Goal: Information Seeking & Learning: Check status

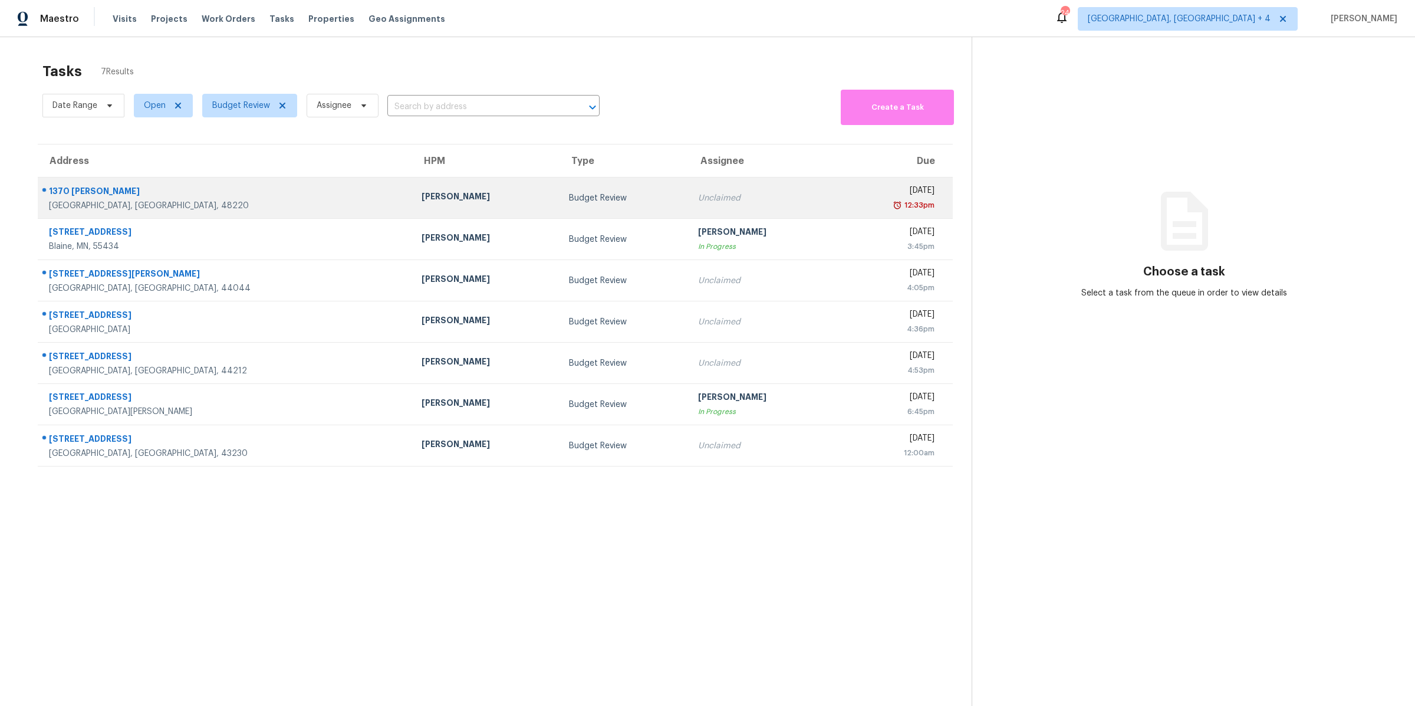
click at [587, 201] on td "Budget Review" at bounding box center [623, 197] width 129 height 41
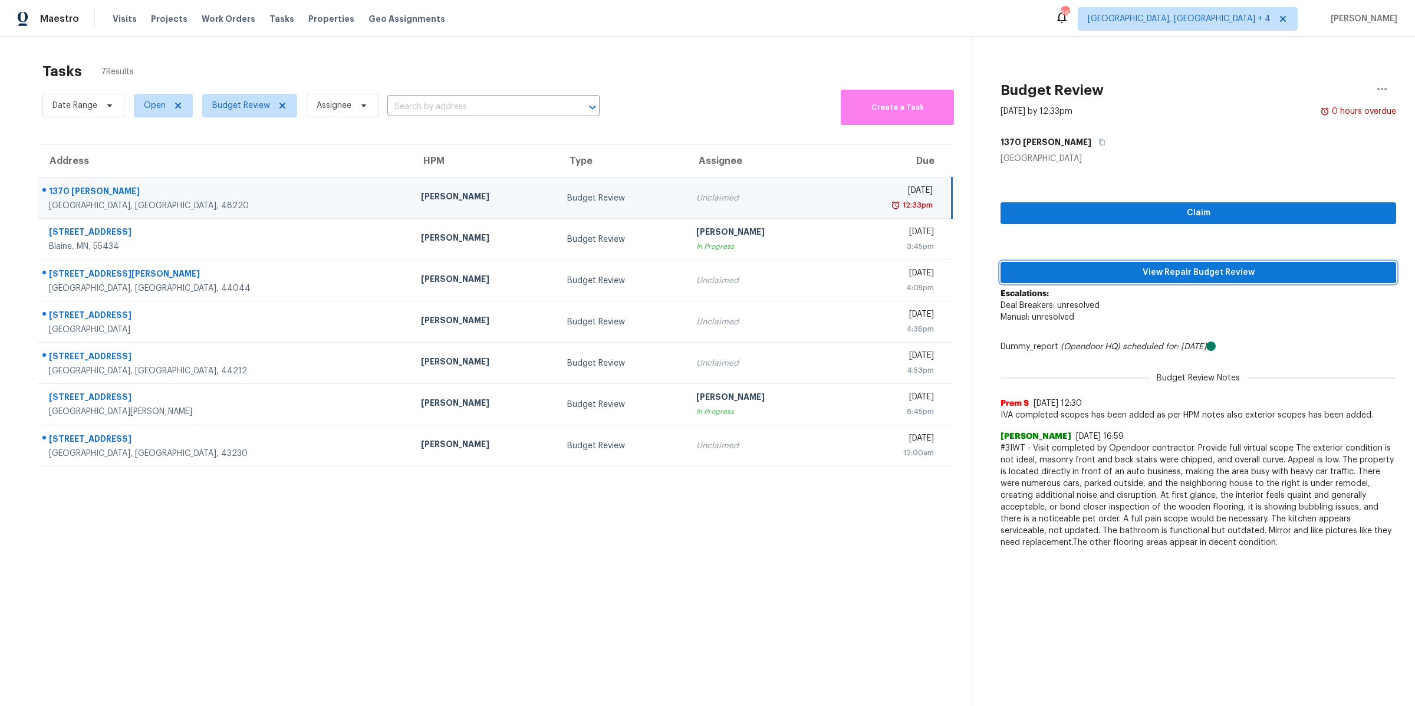
click at [1122, 278] on span "View Repair Budget Review" at bounding box center [1198, 272] width 377 height 15
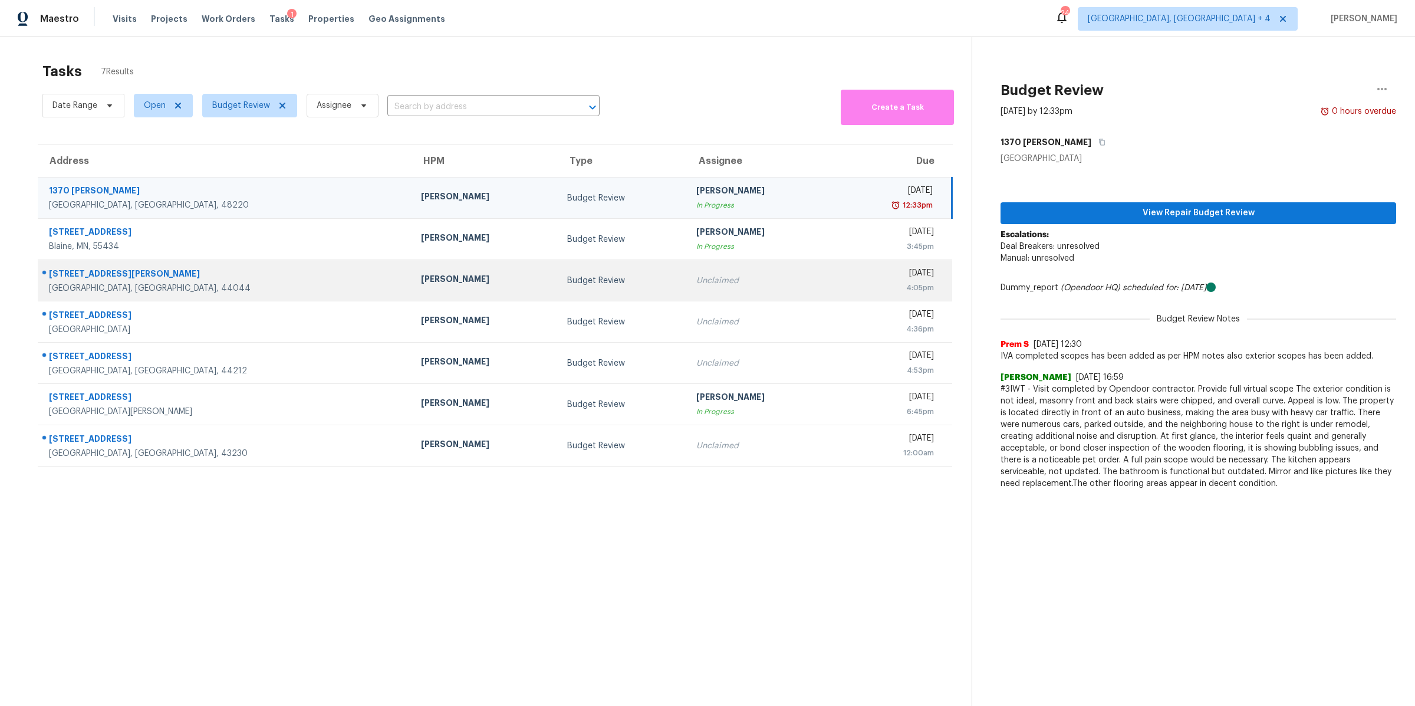
click at [696, 282] on div "Unclaimed" at bounding box center [760, 281] width 128 height 12
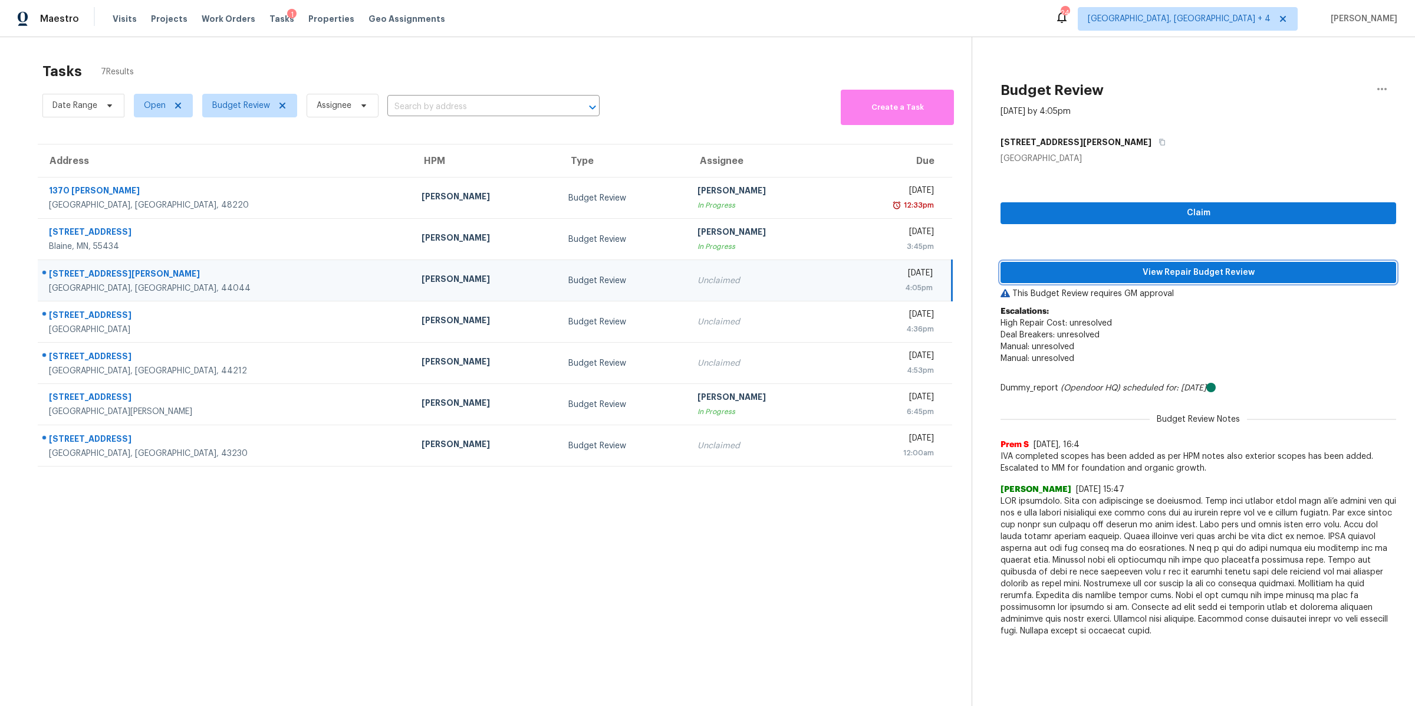
click at [1083, 269] on span "View Repair Budget Review" at bounding box center [1198, 272] width 377 height 15
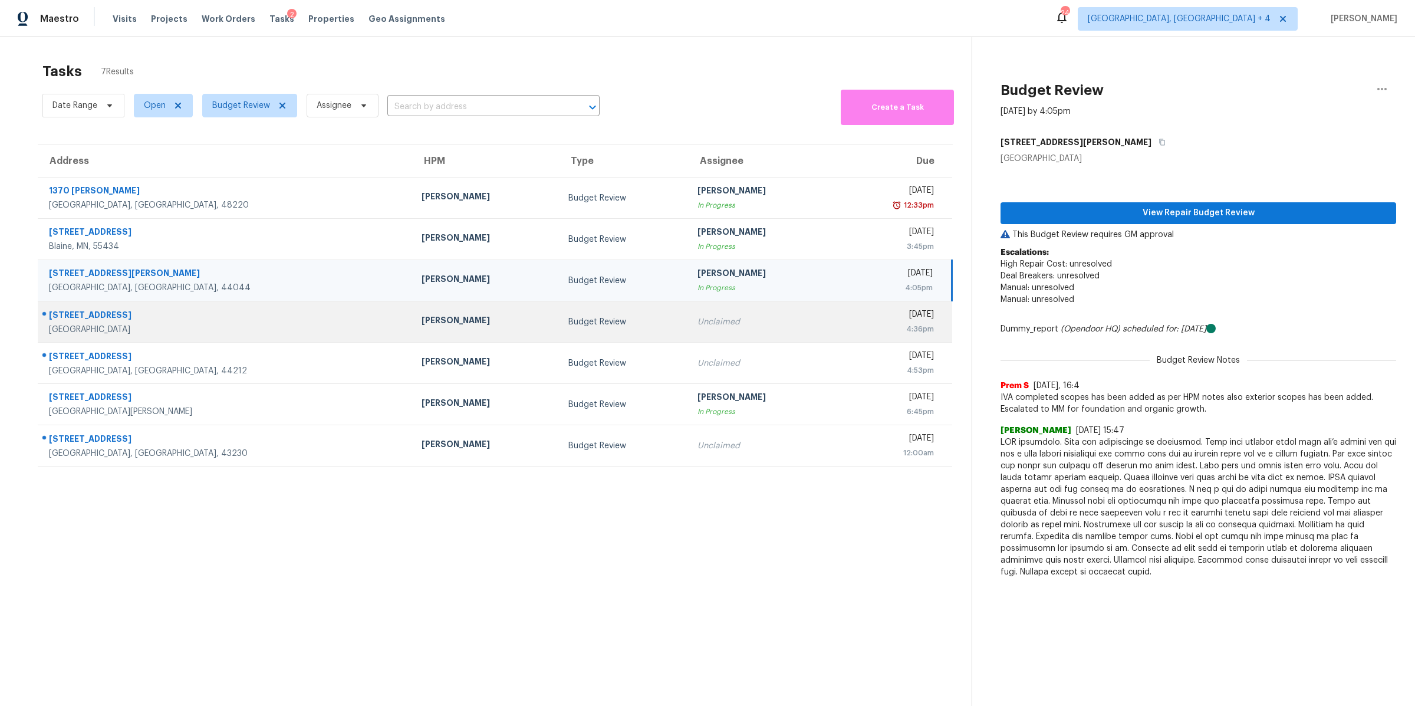
click at [844, 332] on div "4:36pm" at bounding box center [889, 329] width 90 height 12
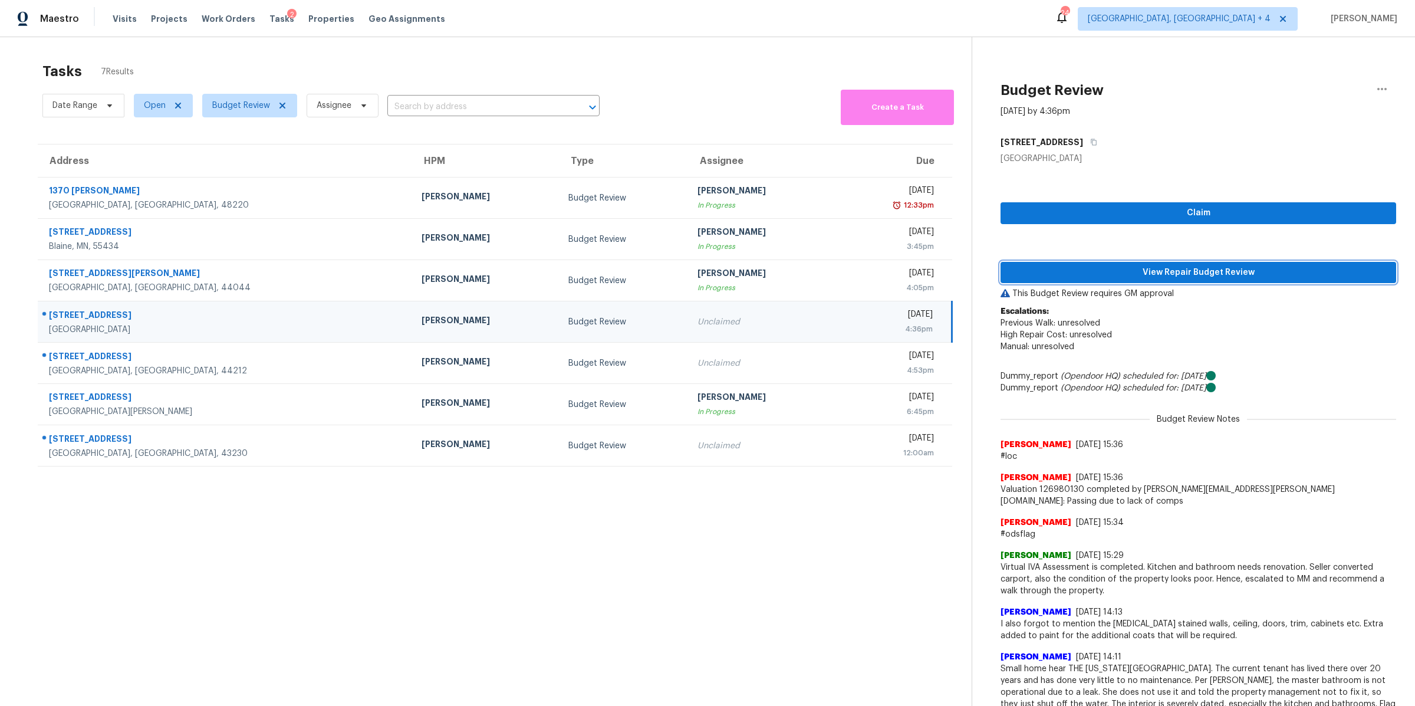
click at [1068, 269] on span "View Repair Budget Review" at bounding box center [1198, 272] width 377 height 15
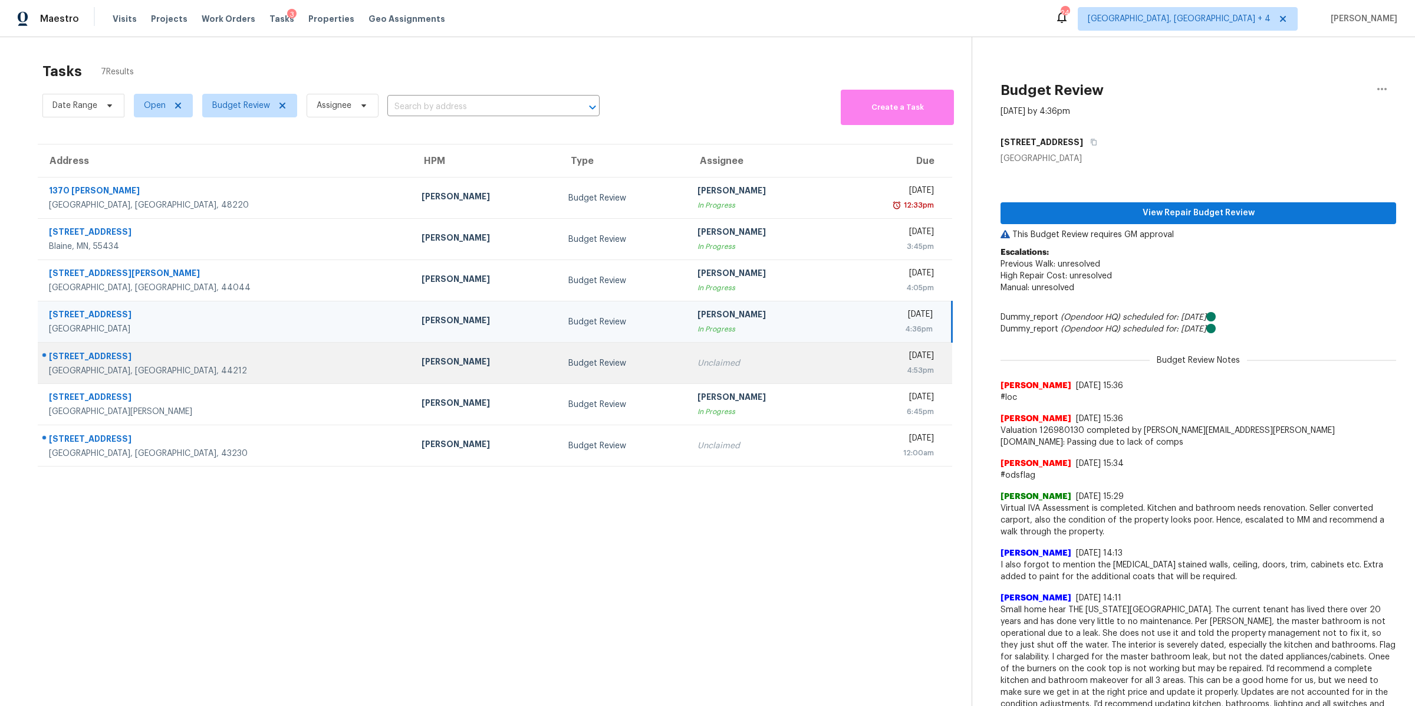
click at [735, 368] on td "Unclaimed" at bounding box center [761, 362] width 147 height 41
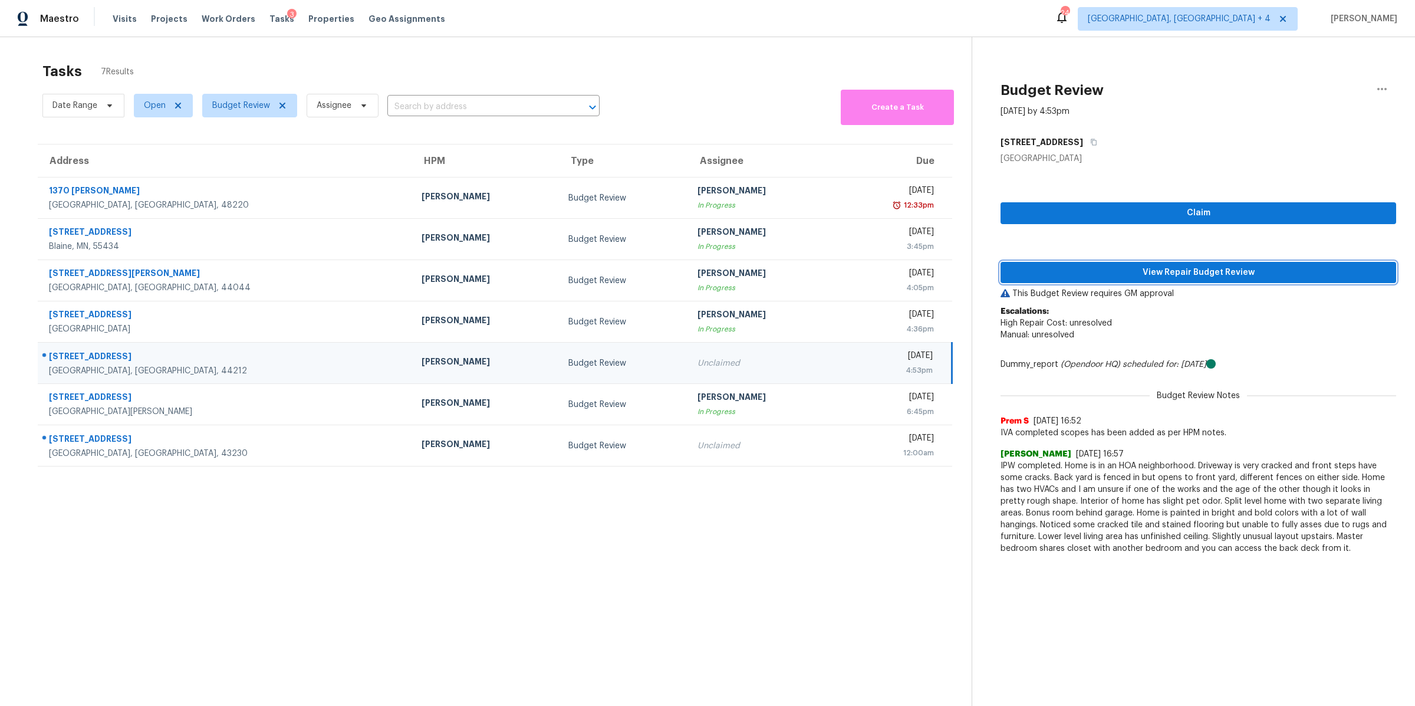
click at [1171, 282] on button "View Repair Budget Review" at bounding box center [1198, 273] width 396 height 22
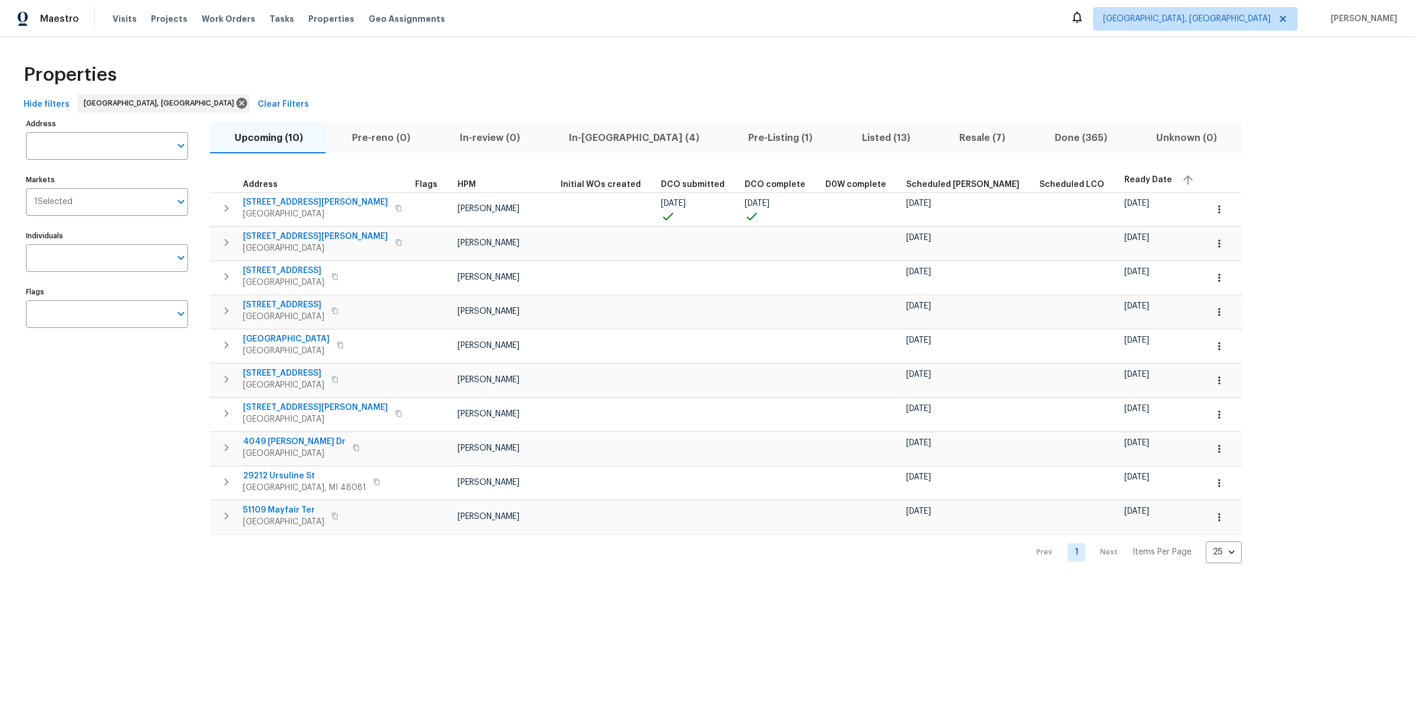
click at [21, 582] on html "Maestro Visits Projects Work Orders Tasks Properties Geo Assignments Detroit, M…" at bounding box center [707, 291] width 1415 height 582
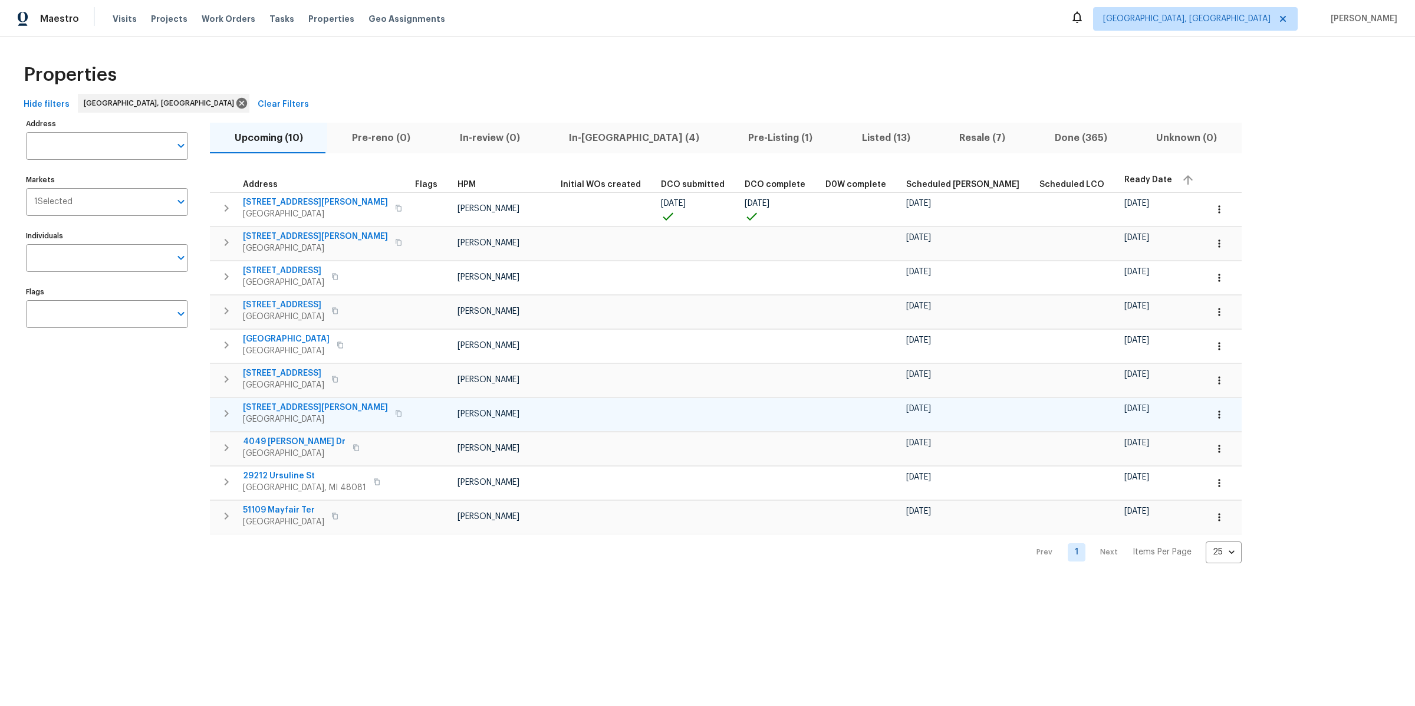
click at [281, 401] on span "8212 Virgil St" at bounding box center [315, 407] width 145 height 12
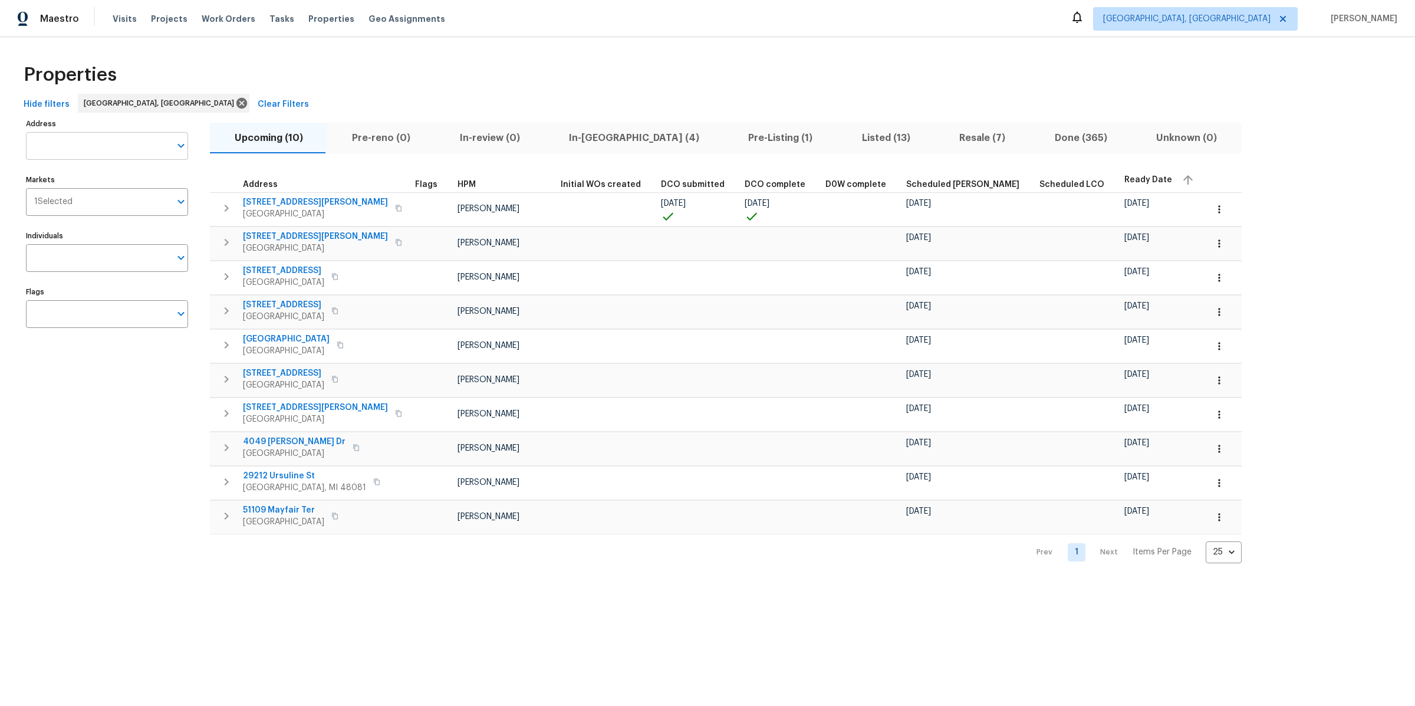
click at [104, 143] on input "Address" at bounding box center [98, 146] width 144 height 28
type input "messmore"
click at [90, 176] on li "11040 Messmore Rd Utica MI 48317" at bounding box center [106, 175] width 162 height 19
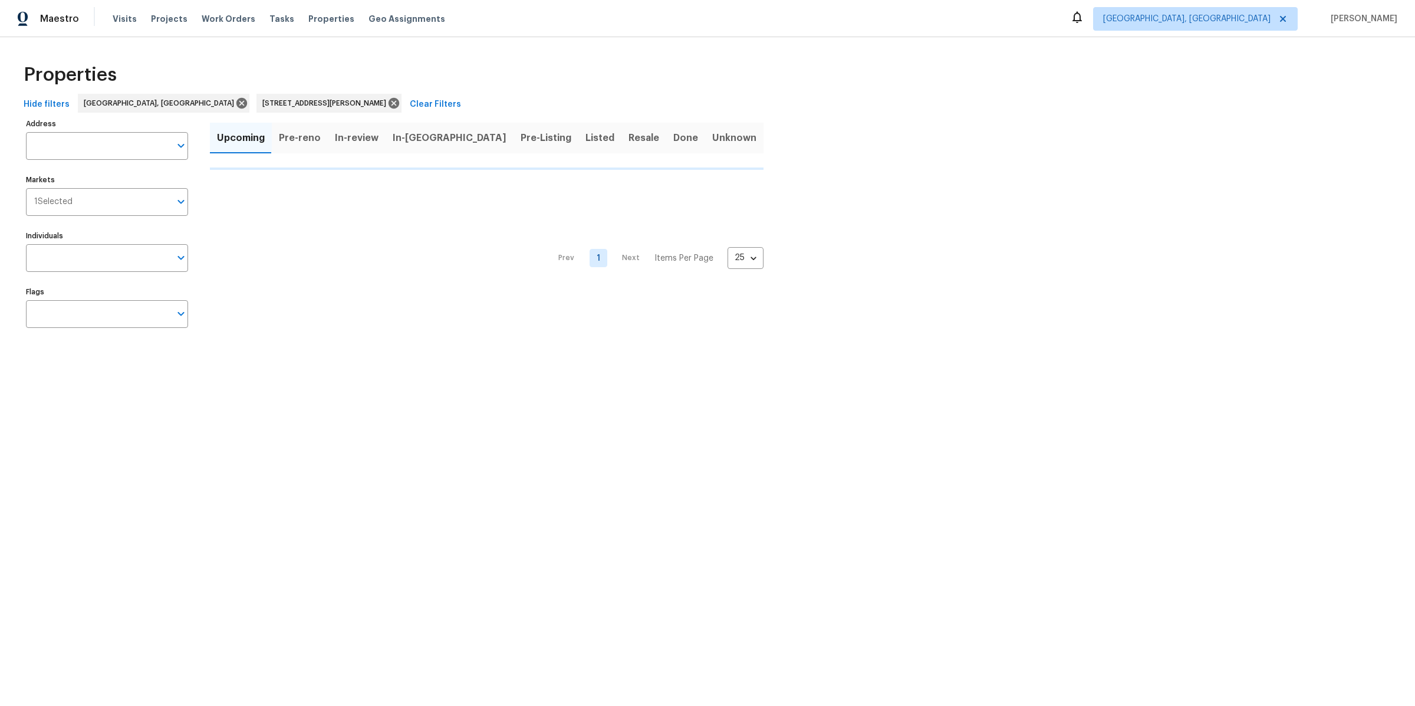
type input "11040 Messmore Rd Utica MI 48317"
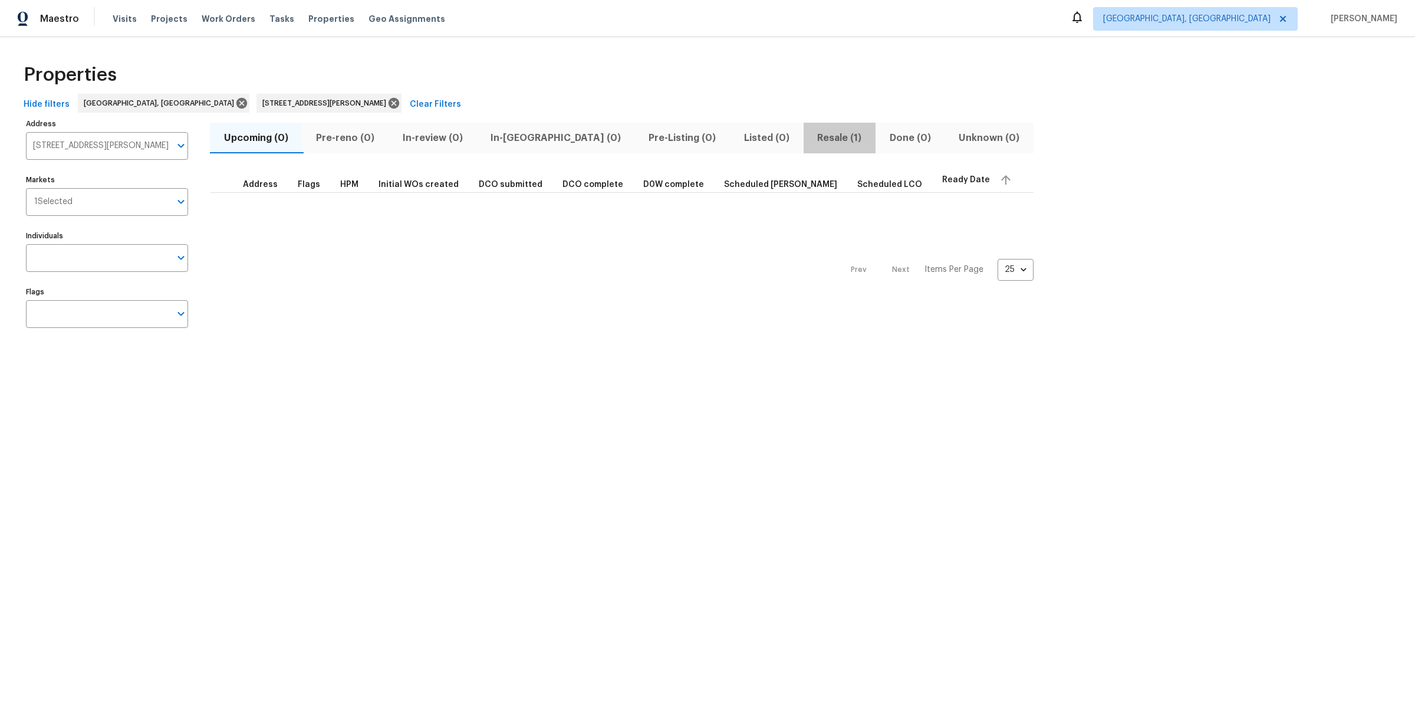
click at [811, 141] on span "Resale (1)" at bounding box center [840, 138] width 58 height 17
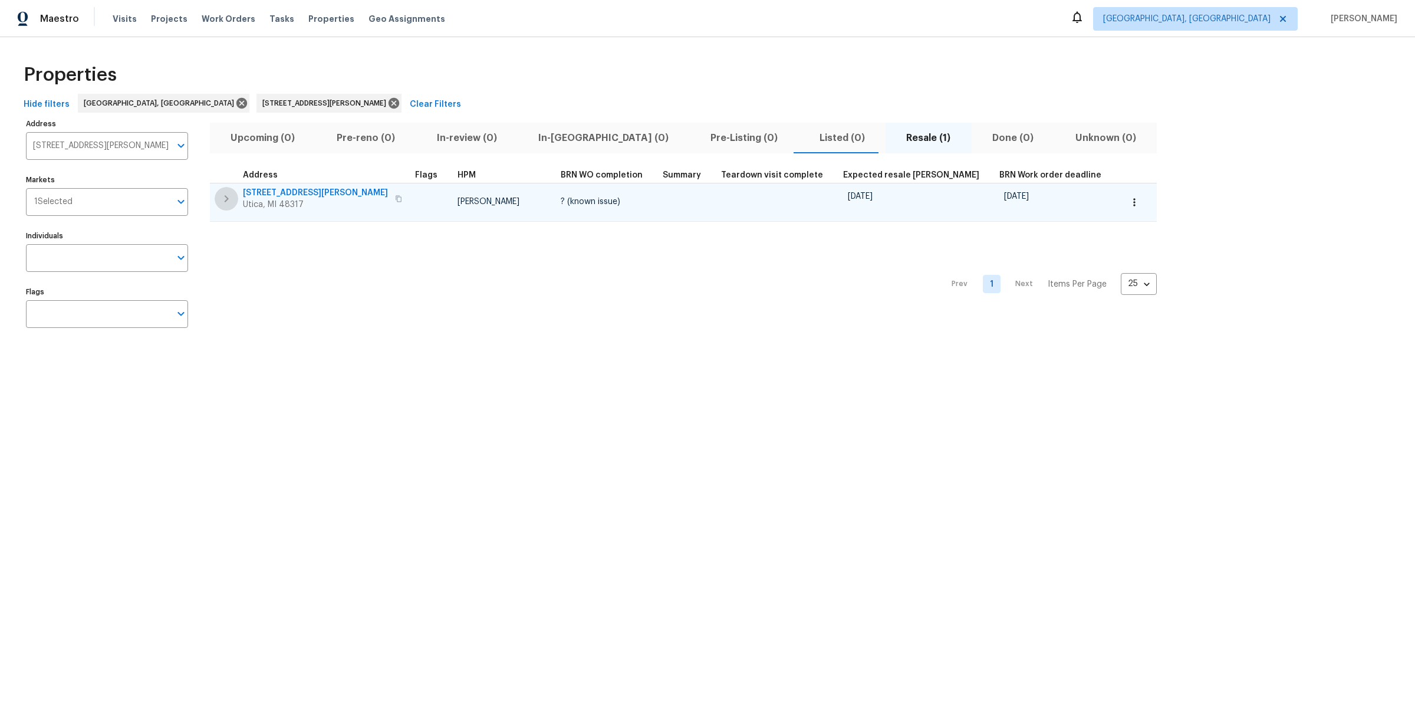
click at [223, 197] on icon "button" at bounding box center [226, 199] width 14 height 14
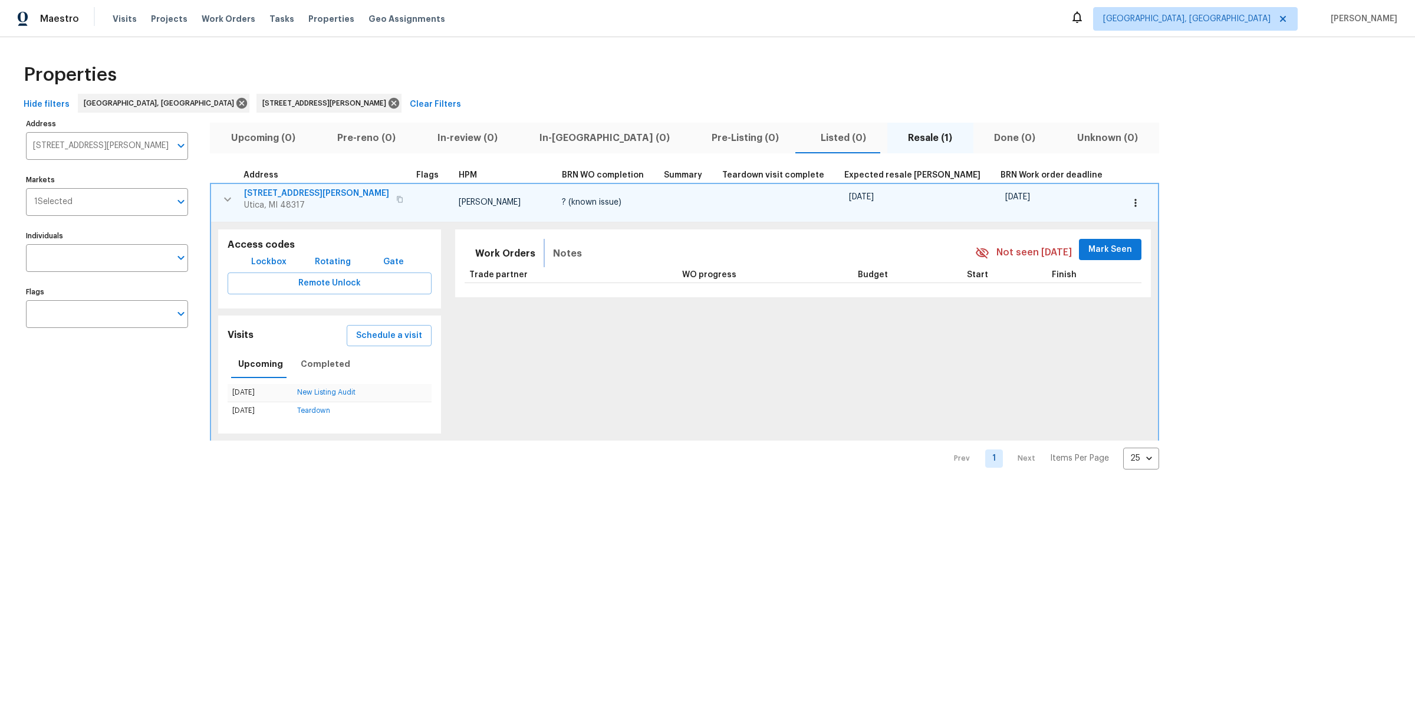
click at [553, 251] on span "Notes" at bounding box center [567, 253] width 29 height 17
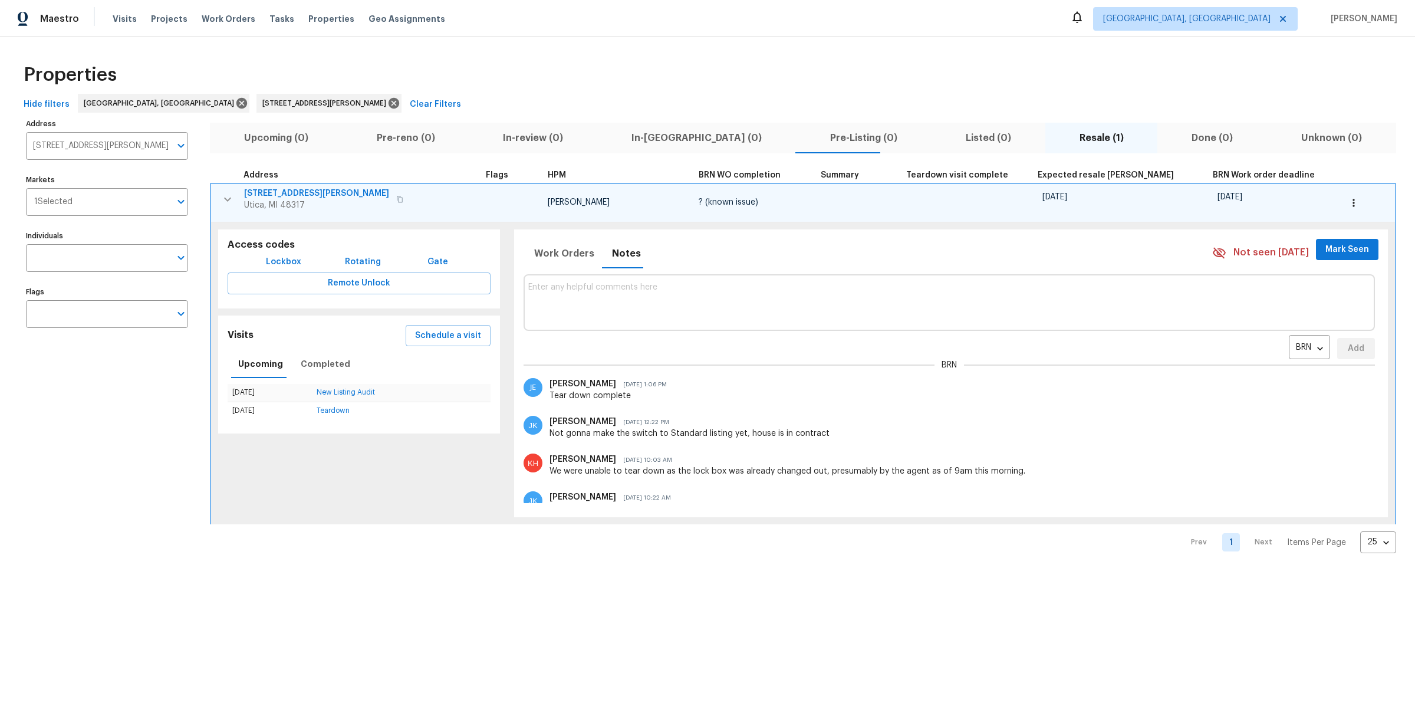
click at [294, 190] on span "[STREET_ADDRESS][PERSON_NAME]" at bounding box center [316, 193] width 145 height 12
click at [120, 9] on div "Visits Projects Work Orders Tasks Properties Geo Assignments" at bounding box center [286, 19] width 347 height 24
click at [121, 17] on span "Visits" at bounding box center [125, 19] width 24 height 12
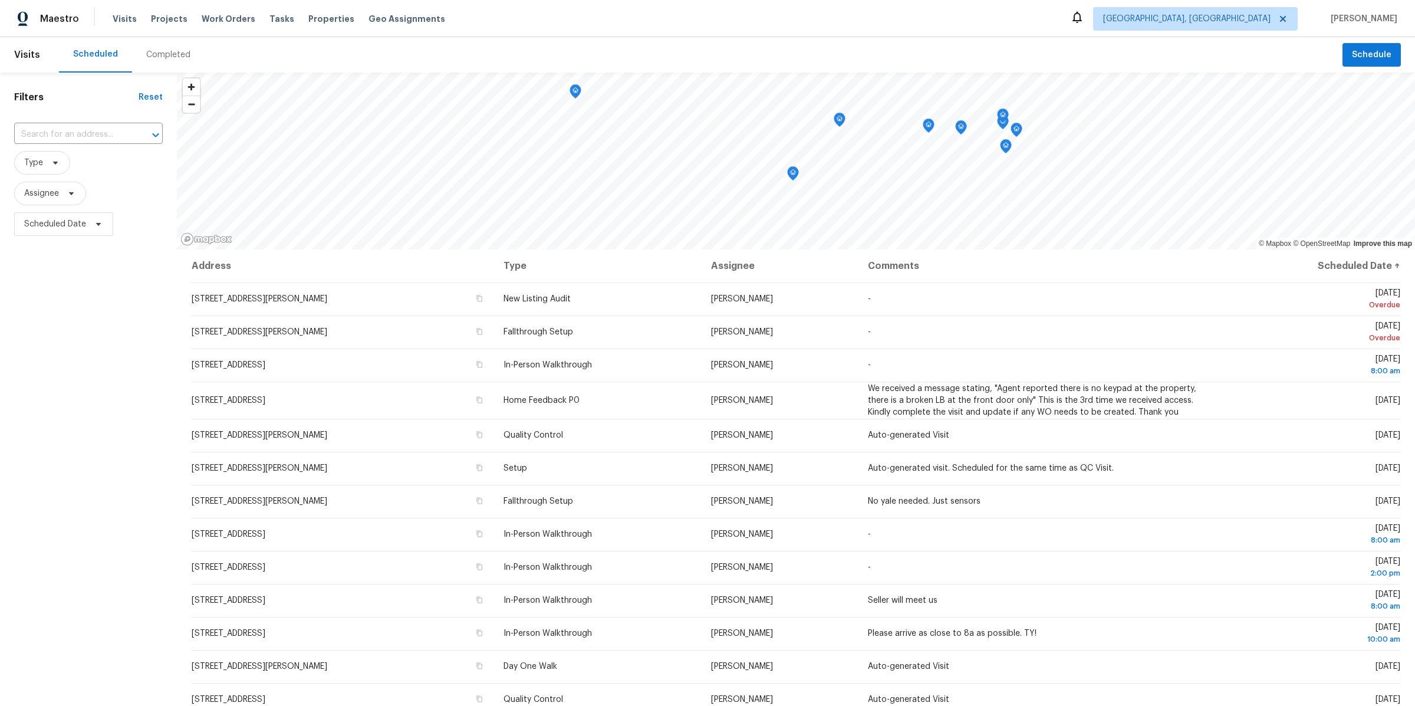
click at [167, 60] on div "Completed" at bounding box center [168, 55] width 44 height 12
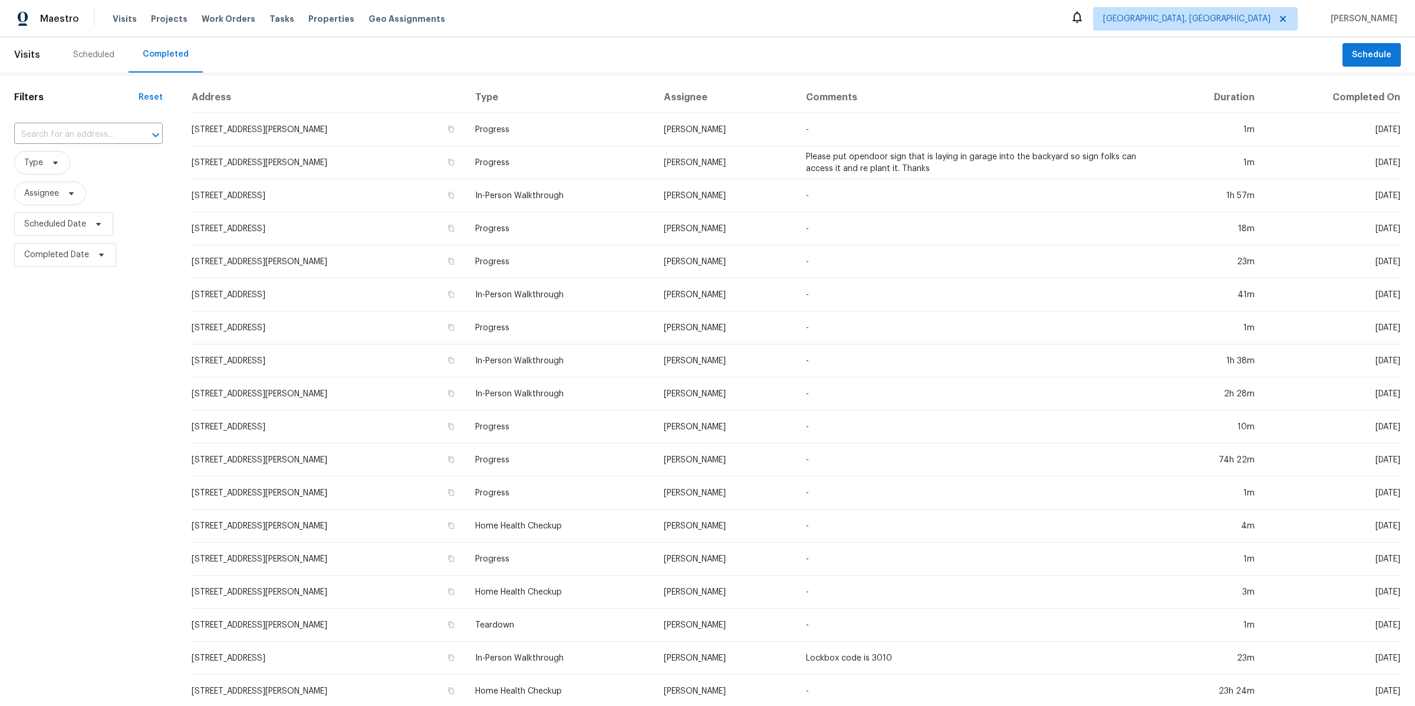
click at [103, 45] on div "Scheduled" at bounding box center [94, 54] width 70 height 35
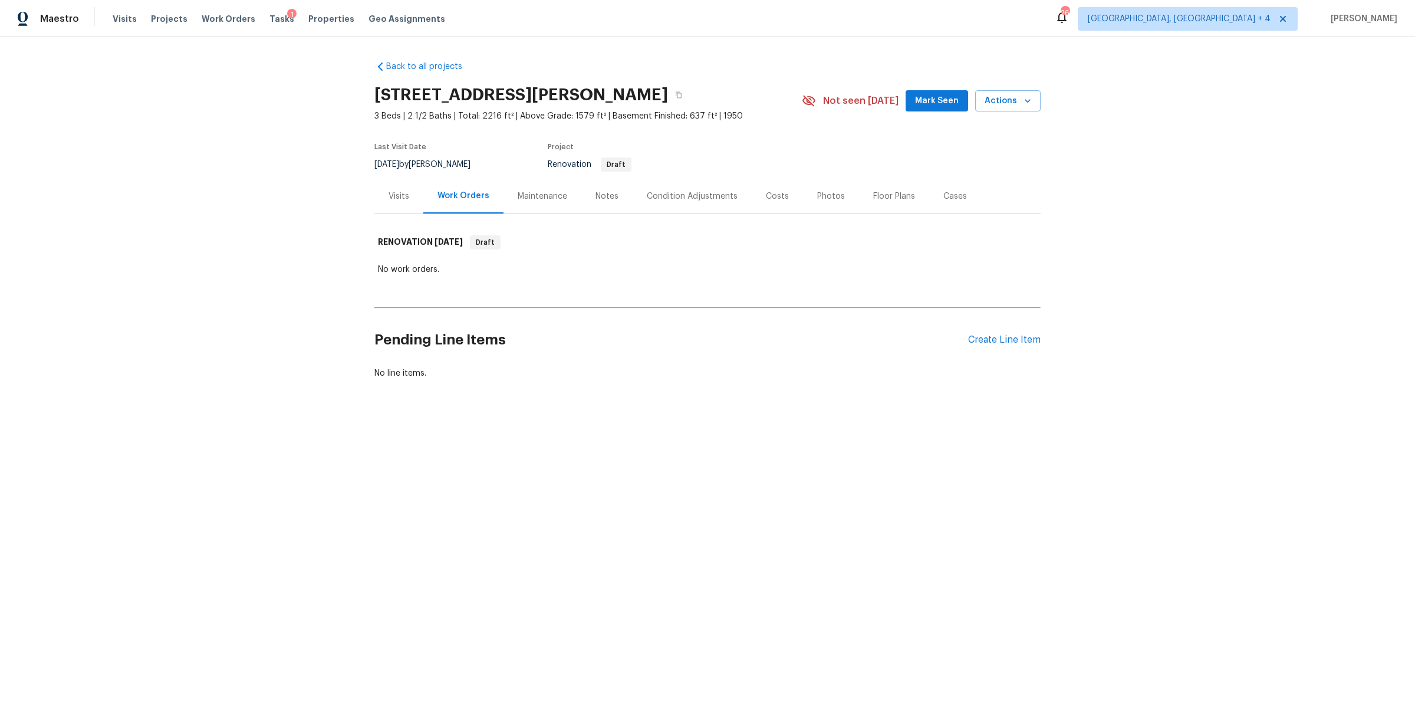
click at [606, 192] on div "Notes" at bounding box center [606, 196] width 23 height 12
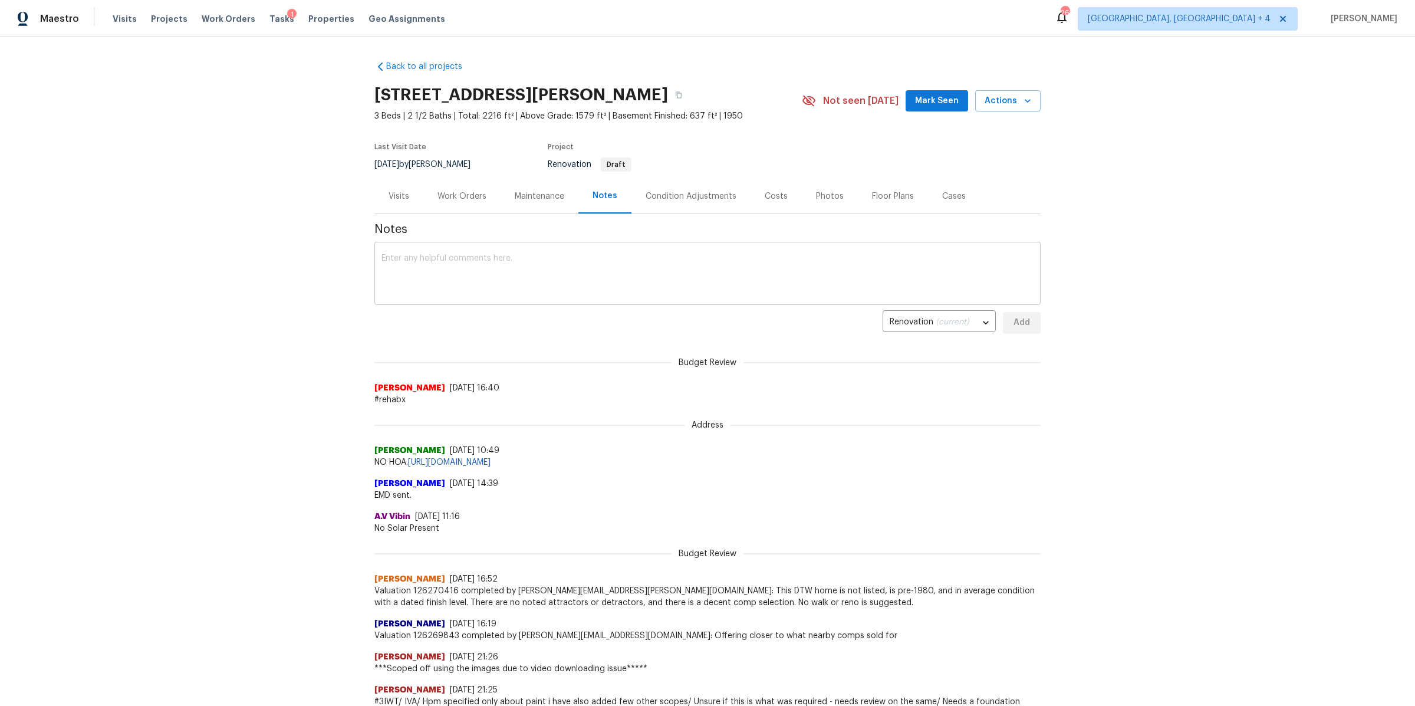
click at [528, 272] on textarea at bounding box center [707, 274] width 652 height 41
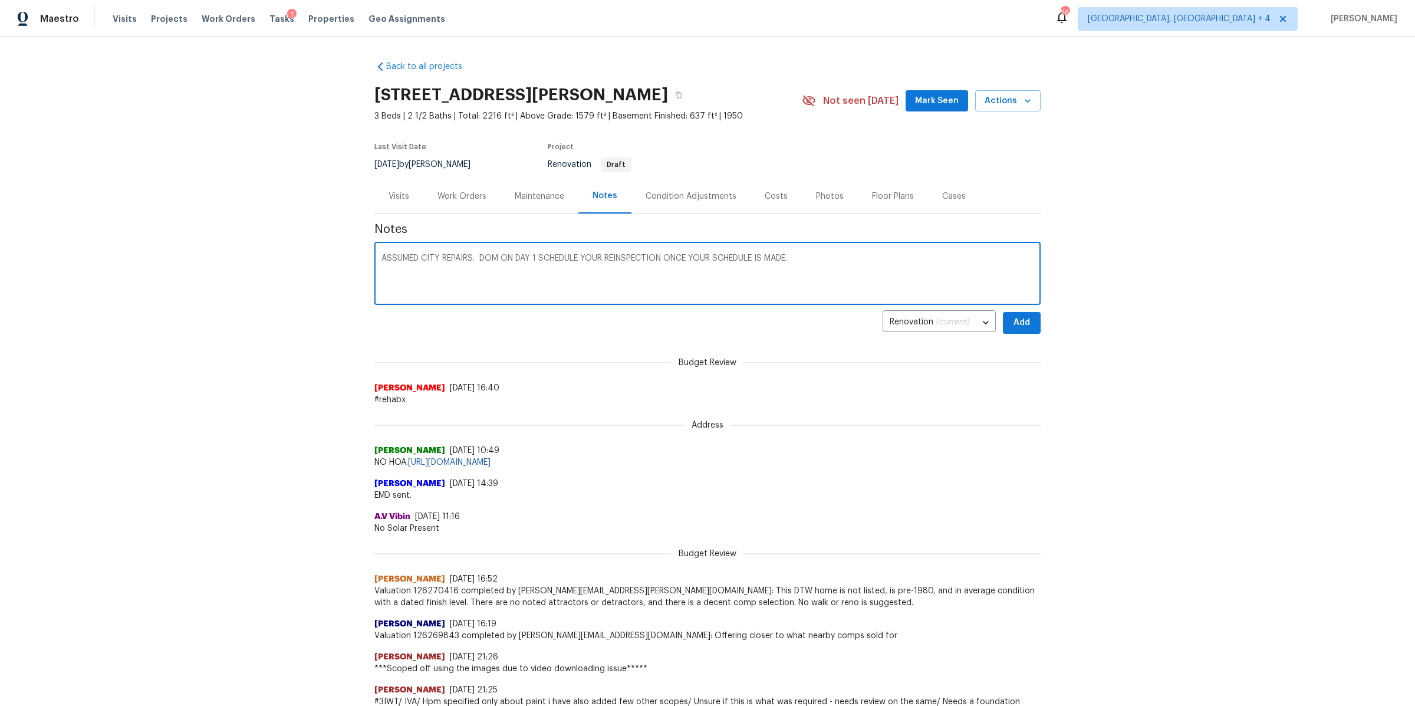
paste textarea "To proceed we would need to collect $1190 from the seller to assume these viola…"
click at [686, 266] on textarea "ASSUMED CITY REPAIRS. DOM ON DAY 1 SCHEDULE YOUR REINSPECTION ONCE YOUR SCHEDUL…" at bounding box center [707, 274] width 652 height 41
click at [752, 266] on textarea "ASSUMED CITY REPAIRS. DOM ON DAY 1 SCHEDULE YOUR REINSPECTION ONCE YOUR SCHEDUL…" at bounding box center [707, 274] width 652 height 41
click at [570, 267] on textarea "ASSUMED CITY REPAIRS. DOM ON DAY 1 SCHEDULE YOUR REINSPECTION ONCE YOUR SCHEDUL…" at bounding box center [707, 274] width 652 height 41
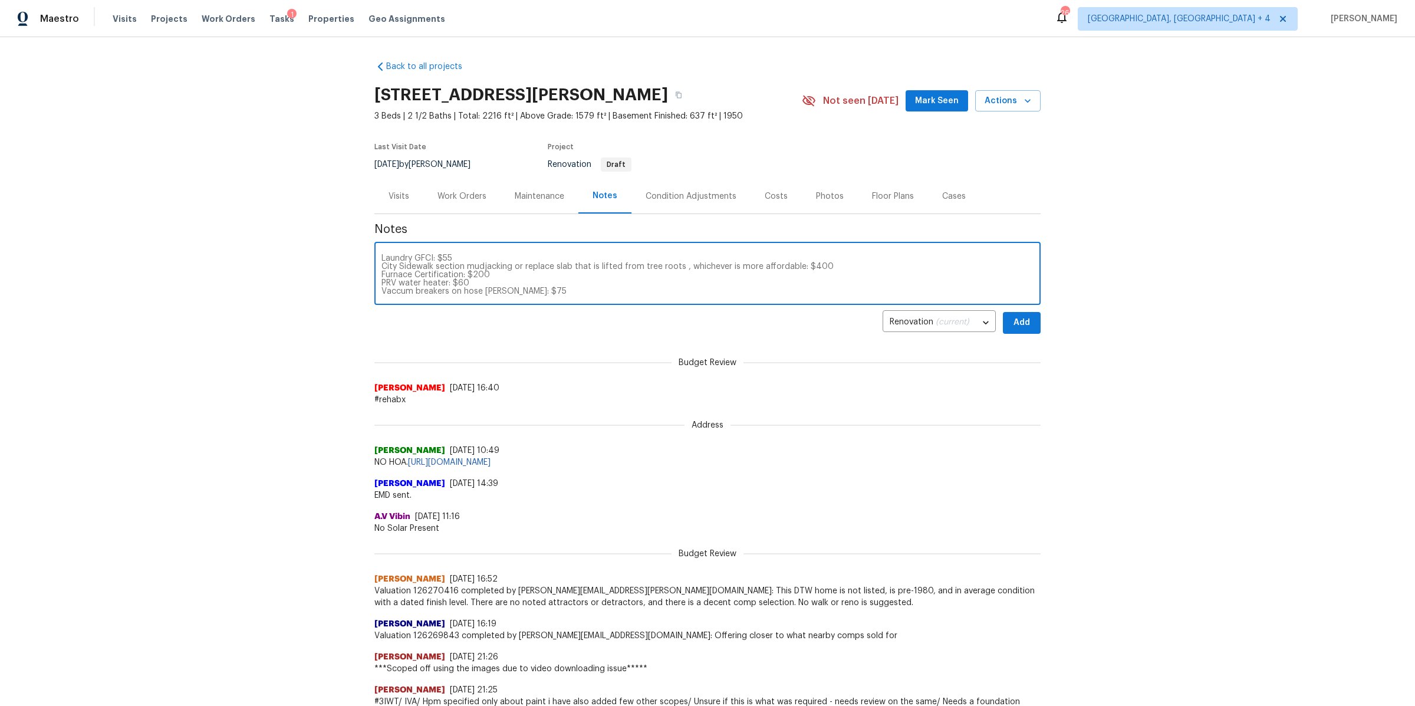
scroll to position [74, 0]
drag, startPoint x: 494, startPoint y: 276, endPoint x: 467, endPoint y: 275, distance: 27.1
click at [467, 275] on textarea "ASSUMED CITY REPAIRS. DOM ON DAY 1 SCHEDULE YOUR REINSPECTION ONCE YOUR SCHEDUL…" at bounding box center [707, 274] width 652 height 41
drag, startPoint x: 698, startPoint y: 274, endPoint x: 375, endPoint y: 276, distance: 323.1
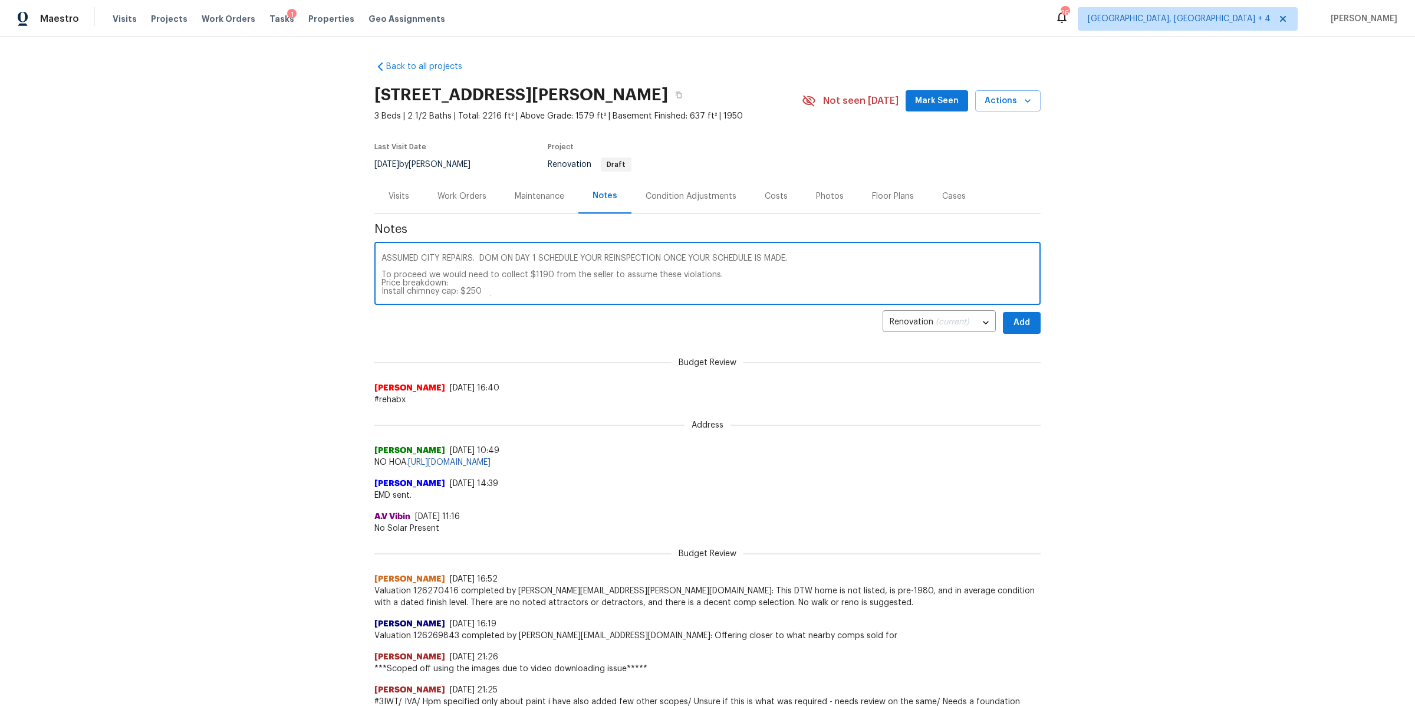
click at [375, 276] on div "ASSUMED CITY REPAIRS. DOM ON DAY 1 SCHEDULE YOUR REINSPECTION ONCE YOUR SCHEDUL…" at bounding box center [707, 275] width 666 height 60
click at [528, 292] on textarea "ASSUMED CITY REPAIRS. DOM ON DAY 1 SCHEDULE YOUR REINSPECTION ONCE YOUR SCHEDUL…" at bounding box center [707, 274] width 652 height 41
click at [544, 291] on textarea "ASSUMED CITY REPAIRS. DOM ON DAY 1 SCHEDULE YOUR REINSPECTION ONCE YOUR SCHEDUL…" at bounding box center [707, 274] width 652 height 41
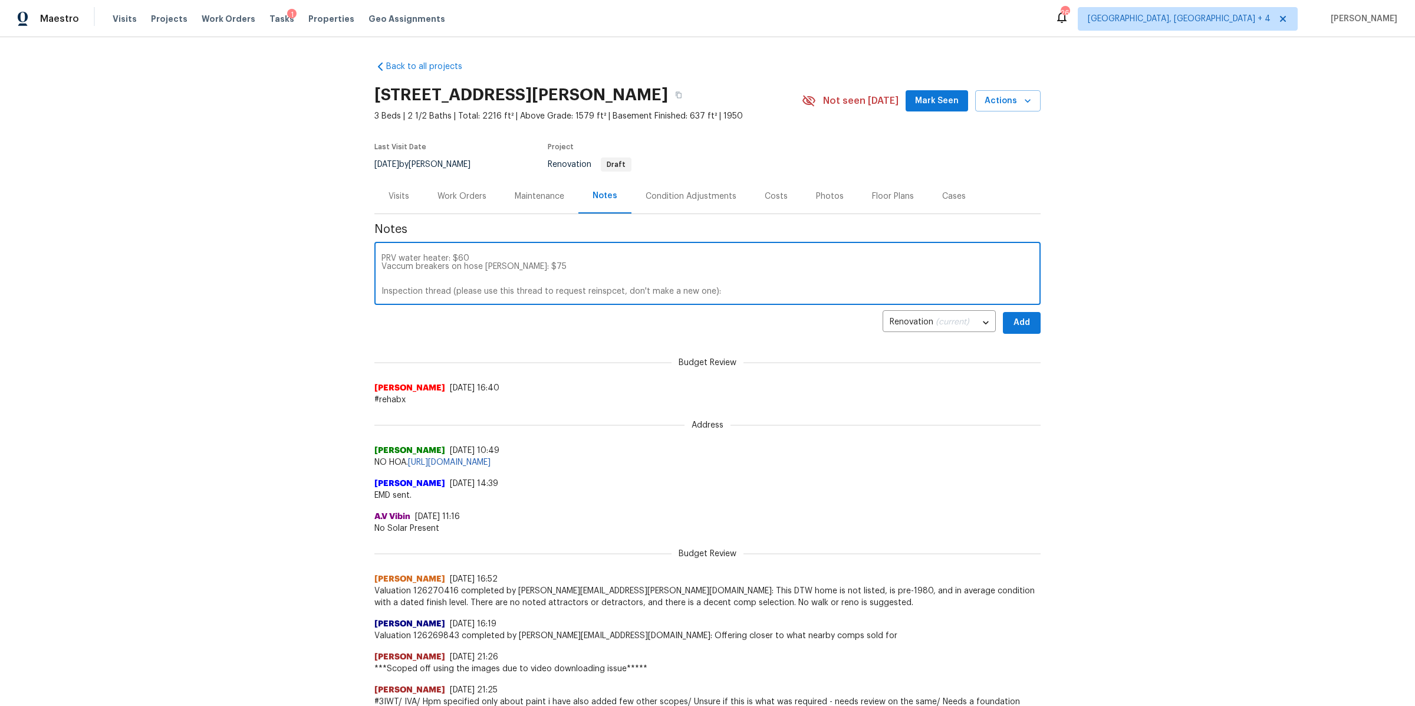
paste textarea "https://opendoor.slack.com/archives/C07JRL1D3NJ/p1758733569560009"
type textarea "ASSUMED CITY REPAIRS. DOM ON DAY 1 SCHEDULE YOUR REINSPECTION ONCE YOUR SCHEDUL…"
click at [1022, 324] on span "Add" at bounding box center [1021, 322] width 19 height 15
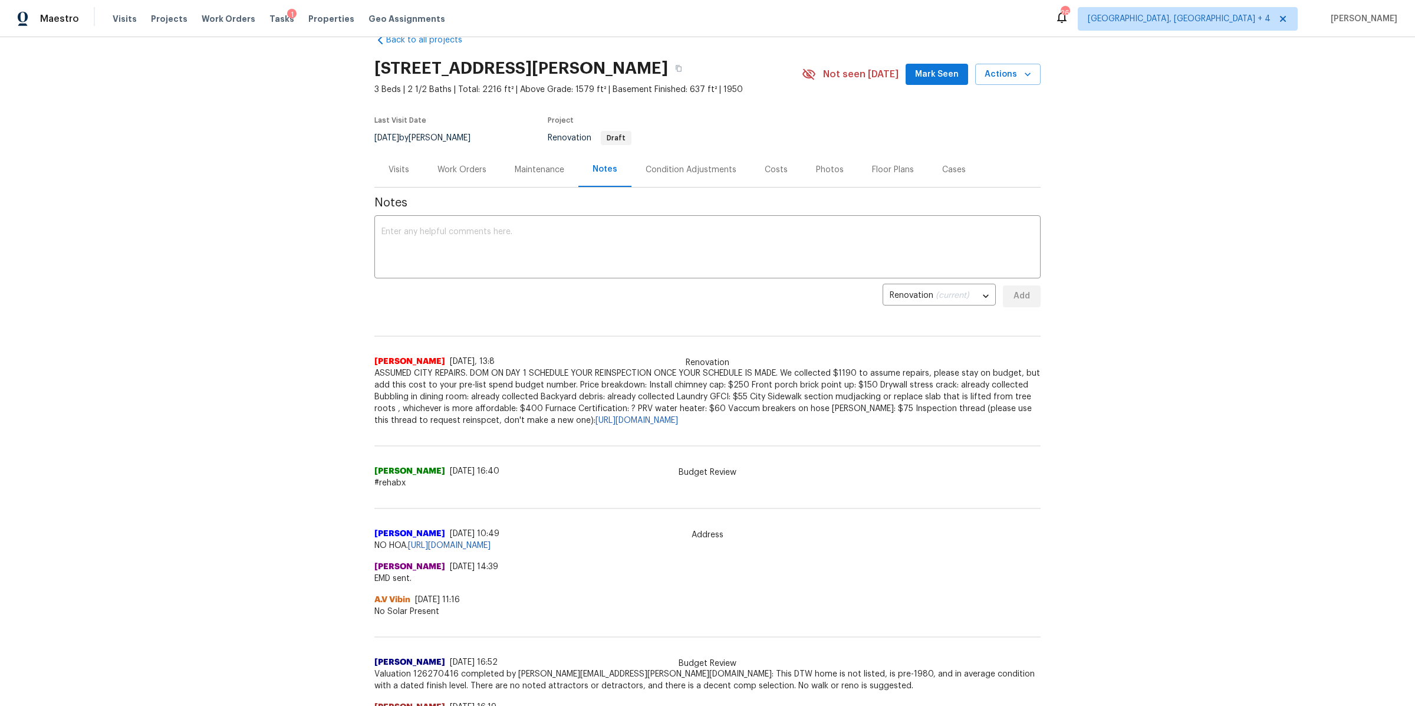
scroll to position [0, 0]
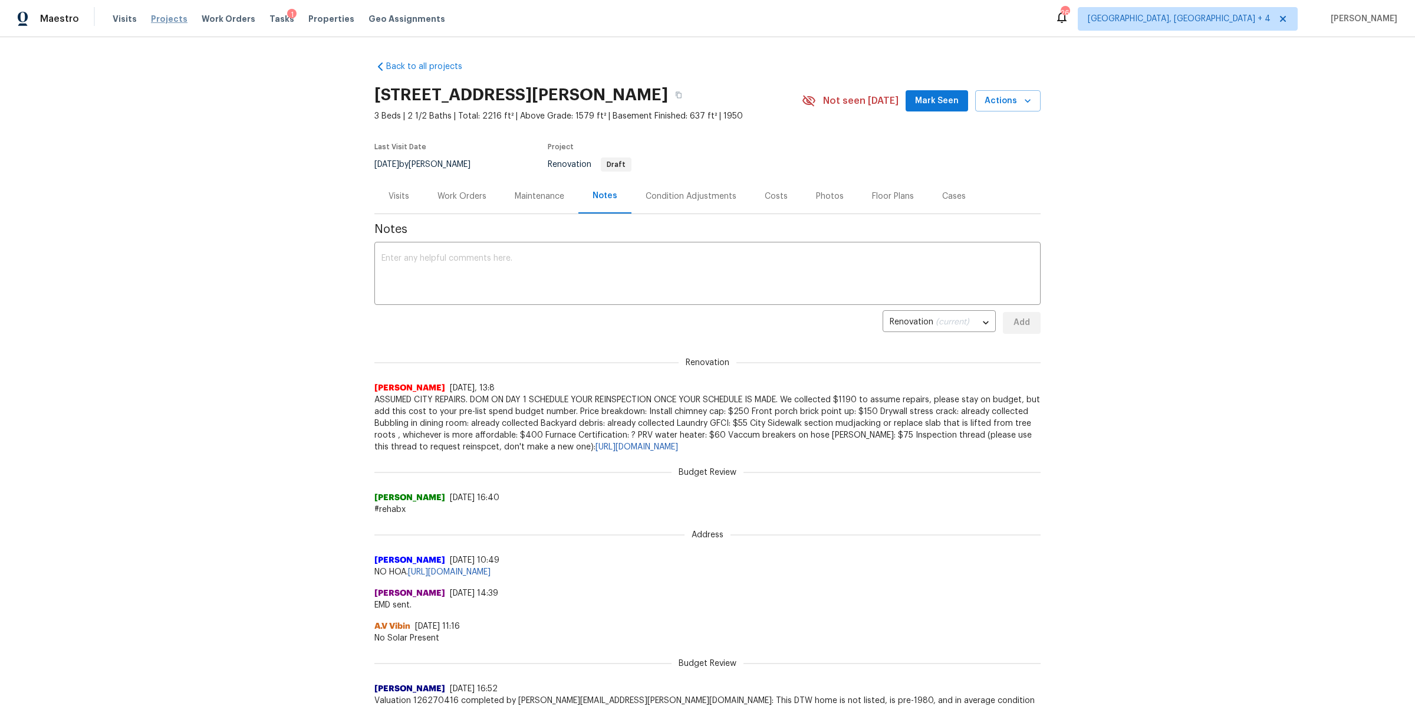
click at [169, 15] on span "Projects" at bounding box center [169, 19] width 37 height 12
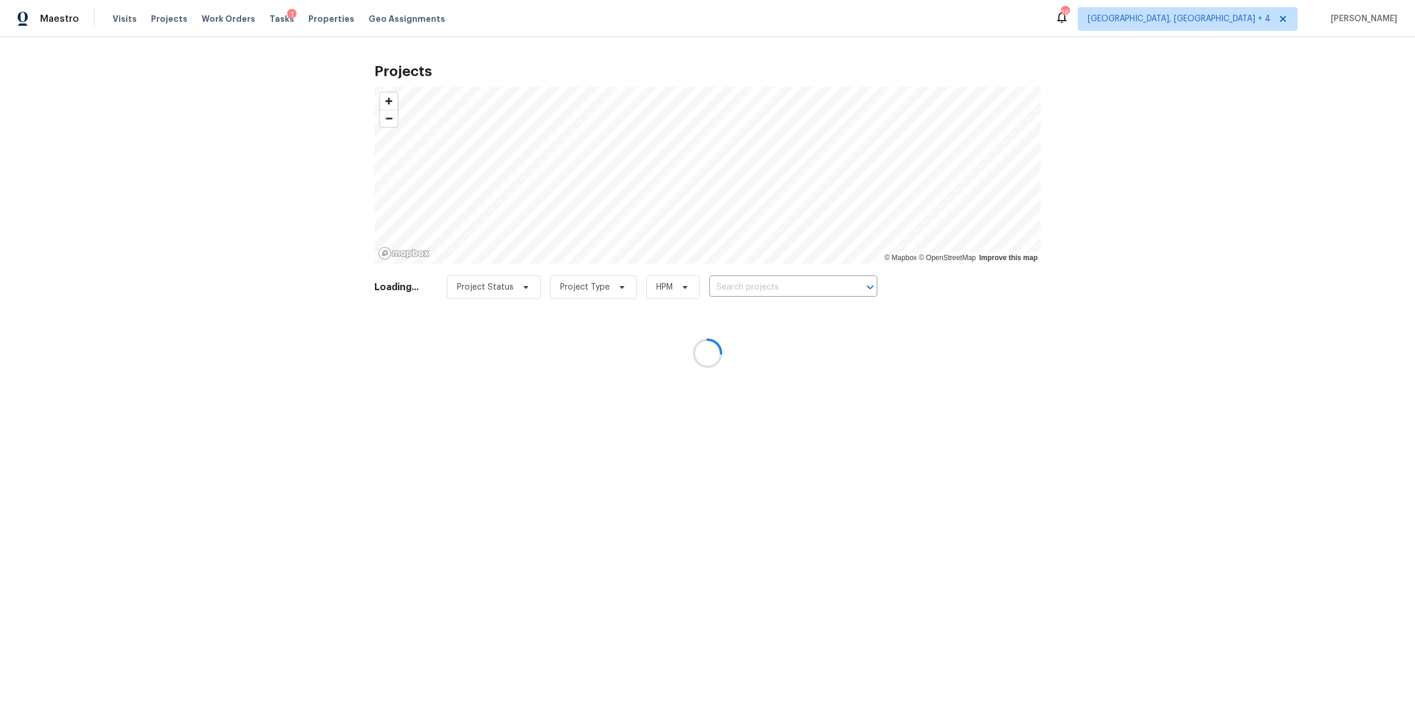
click at [223, 18] on div at bounding box center [707, 353] width 1415 height 706
click at [126, 21] on div at bounding box center [707, 353] width 1415 height 706
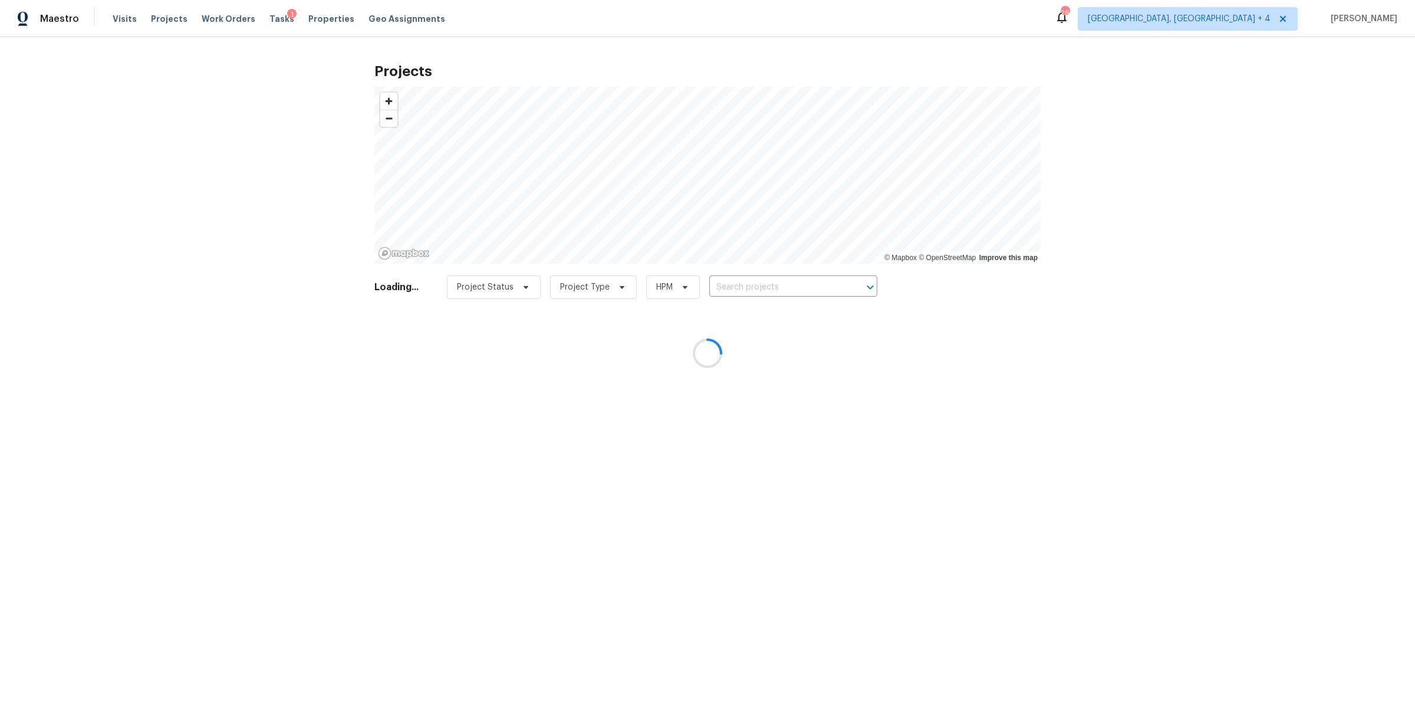
click at [126, 21] on div at bounding box center [707, 353] width 1415 height 706
drag, startPoint x: 126, startPoint y: 21, endPoint x: 84, endPoint y: 4, distance: 45.2
click at [119, 19] on div at bounding box center [707, 353] width 1415 height 706
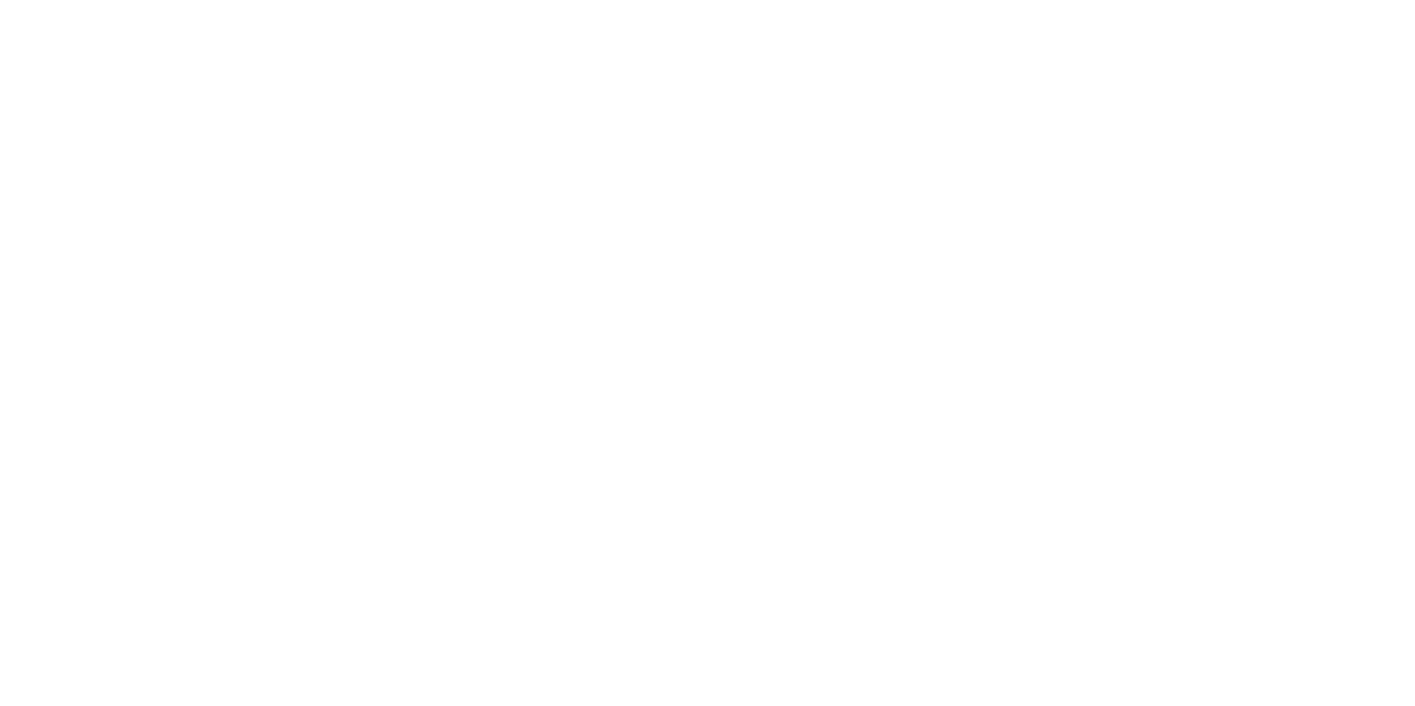
click at [124, 0] on html at bounding box center [707, 0] width 1415 height 0
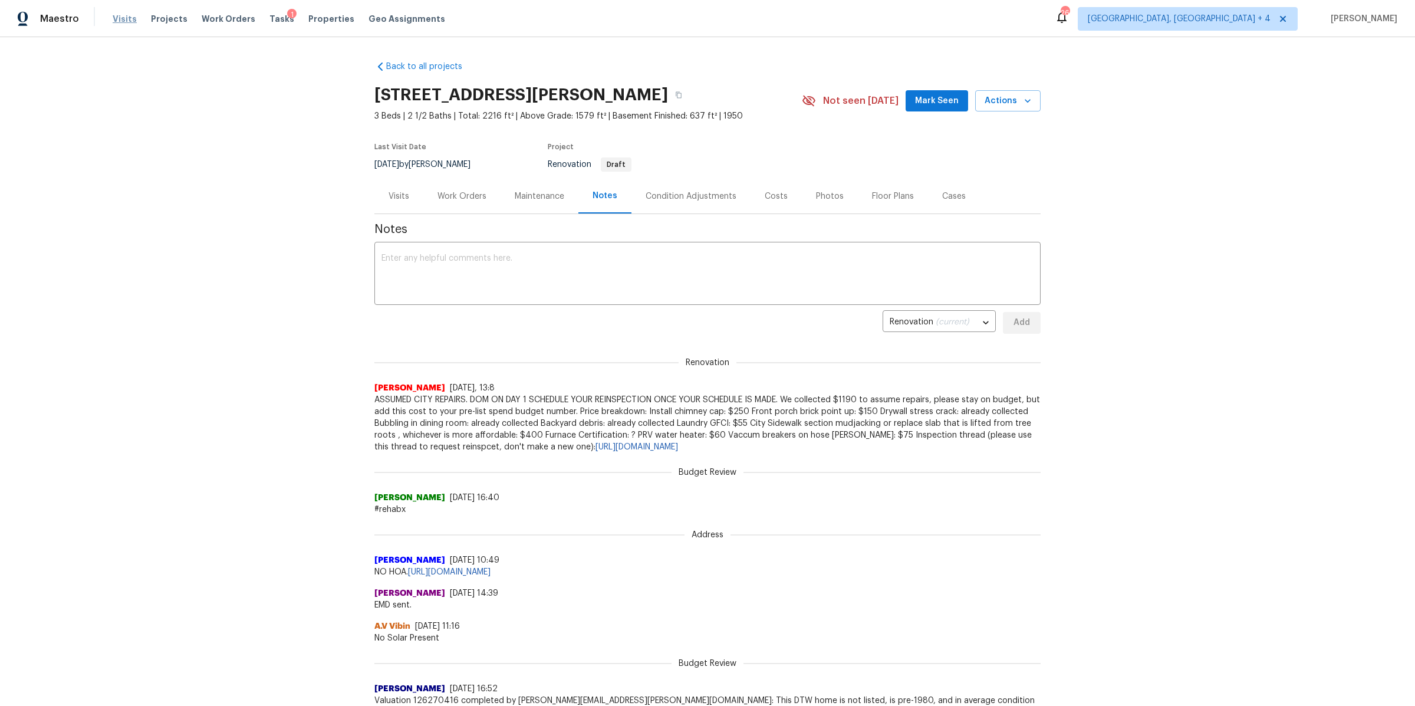
click at [124, 19] on span "Visits" at bounding box center [125, 19] width 24 height 12
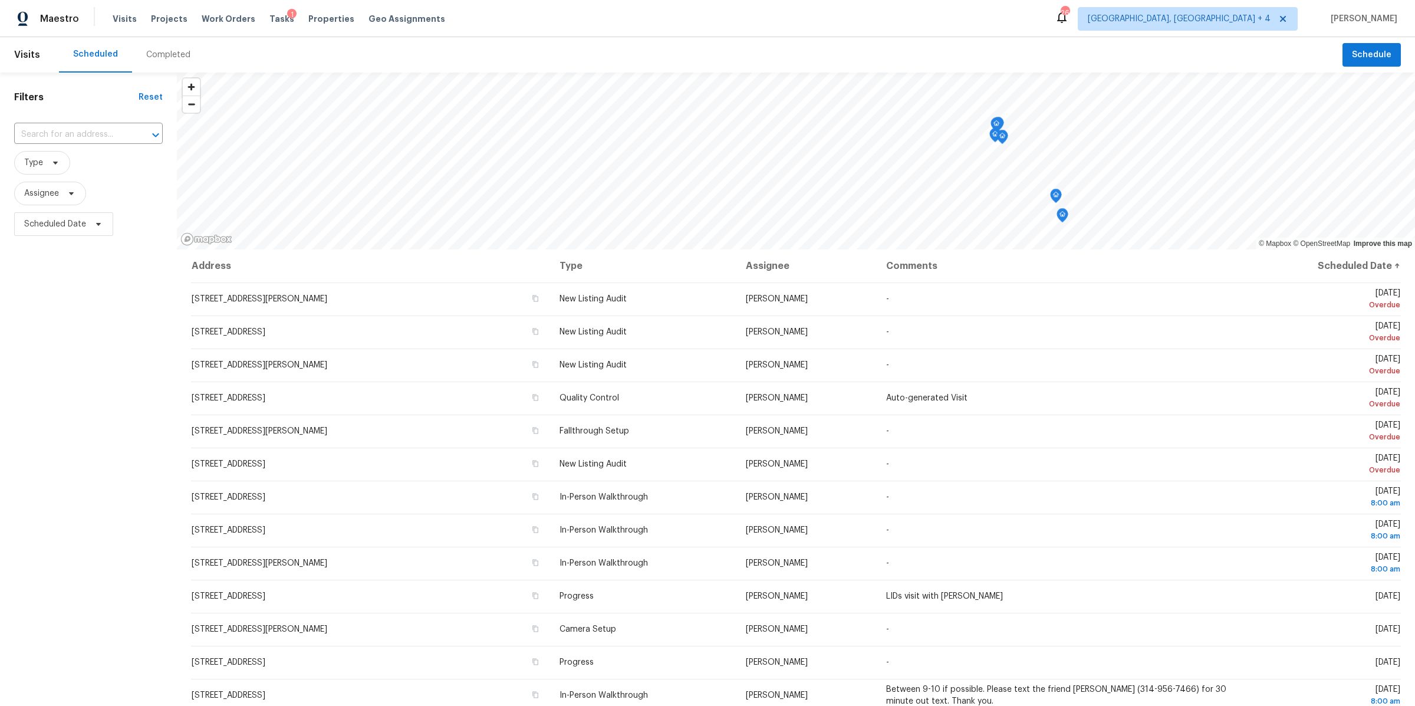
click at [151, 58] on div "Completed" at bounding box center [168, 55] width 44 height 12
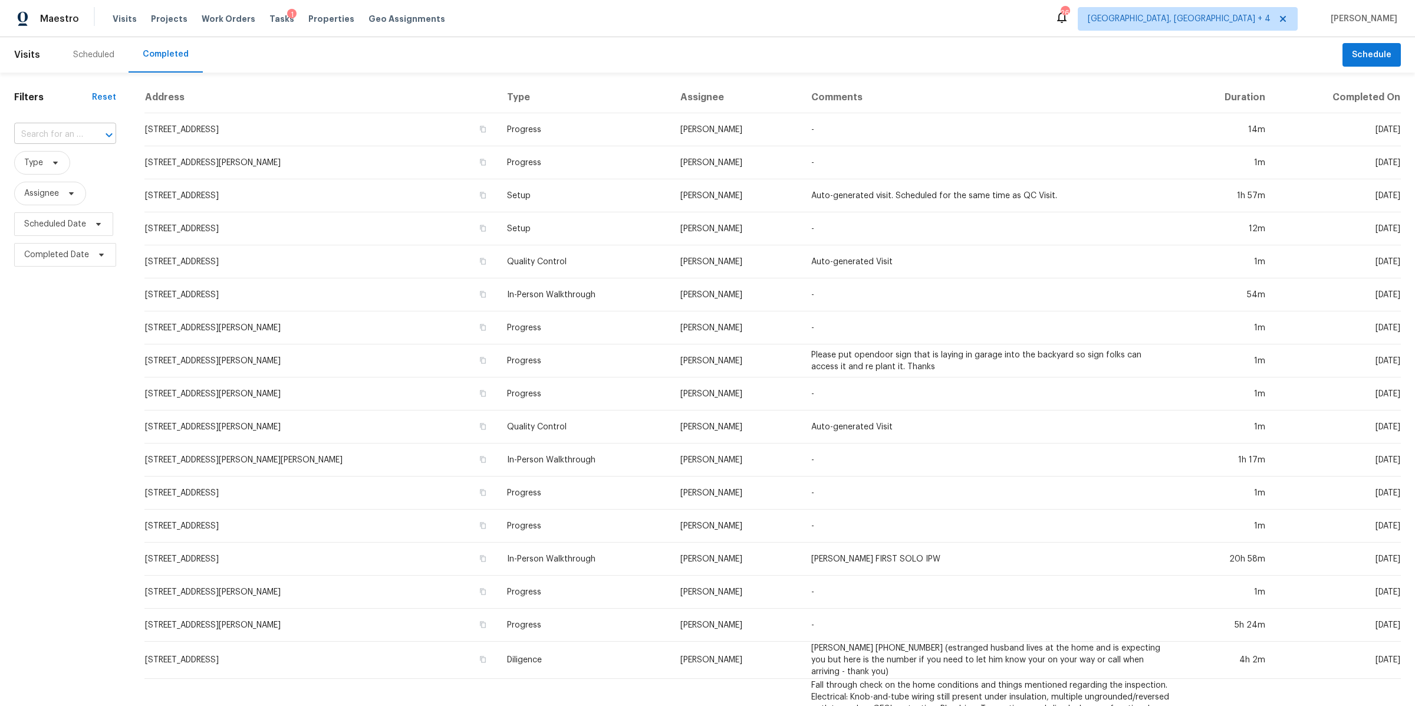
click at [85, 131] on div at bounding box center [100, 135] width 31 height 17
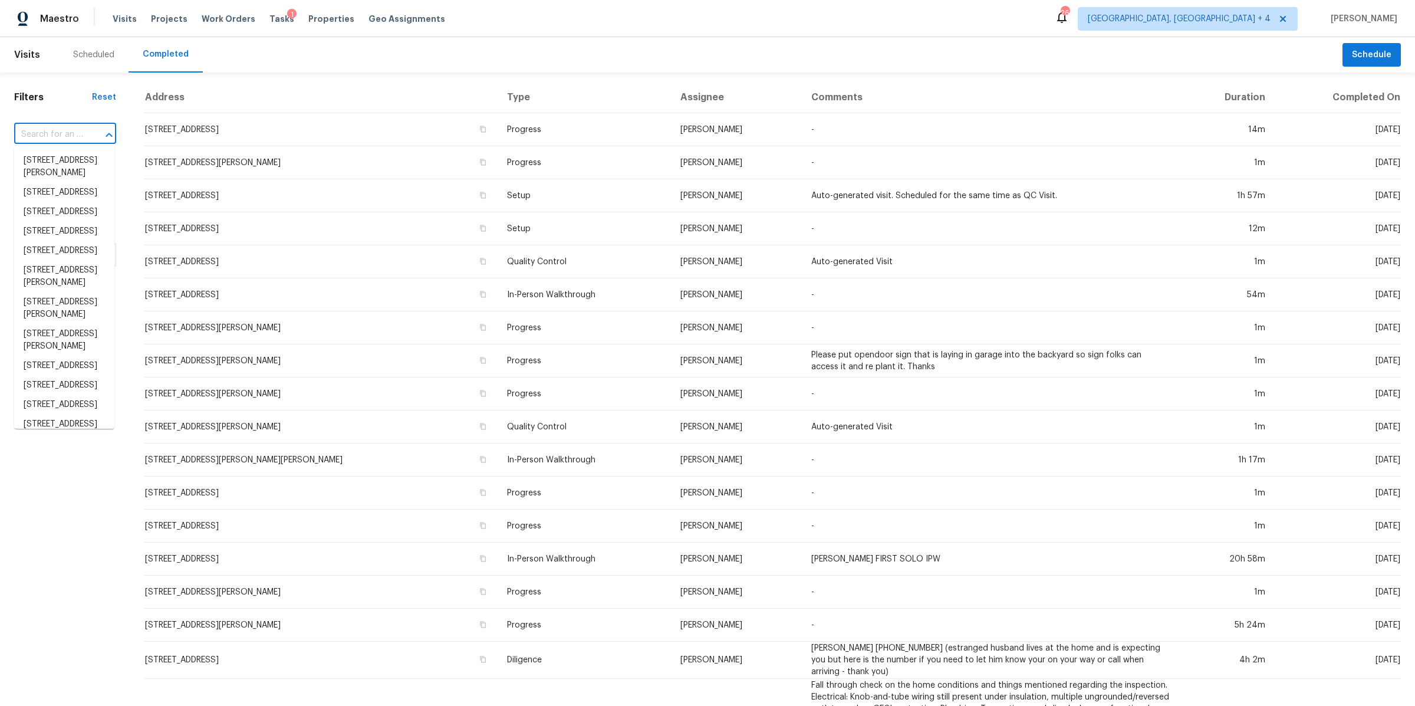
paste input "11040 Messmore Rd, Utica, MI 48317"
type input "11040 Messmore Rd, Utica, MI 48317"
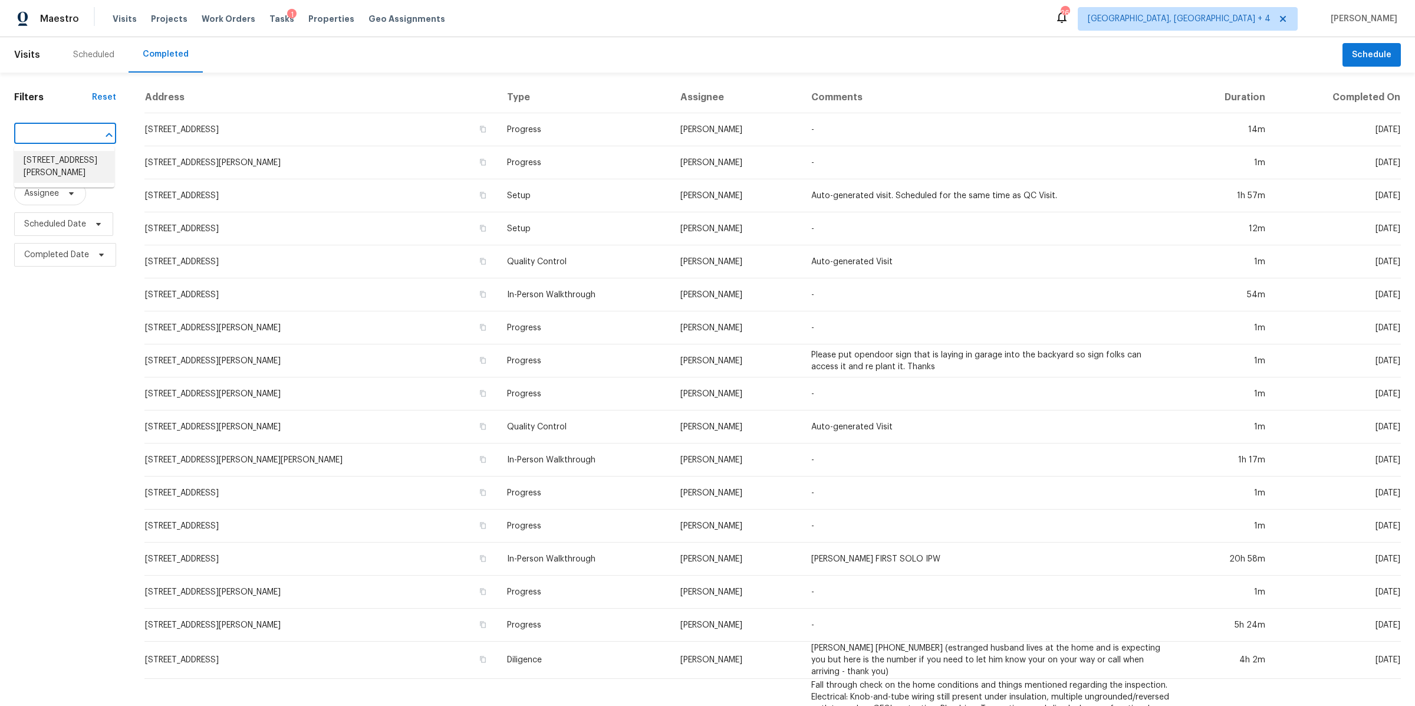
click at [70, 157] on li "11040 Messmore Rd, Utica, MI 48317" at bounding box center [64, 167] width 100 height 32
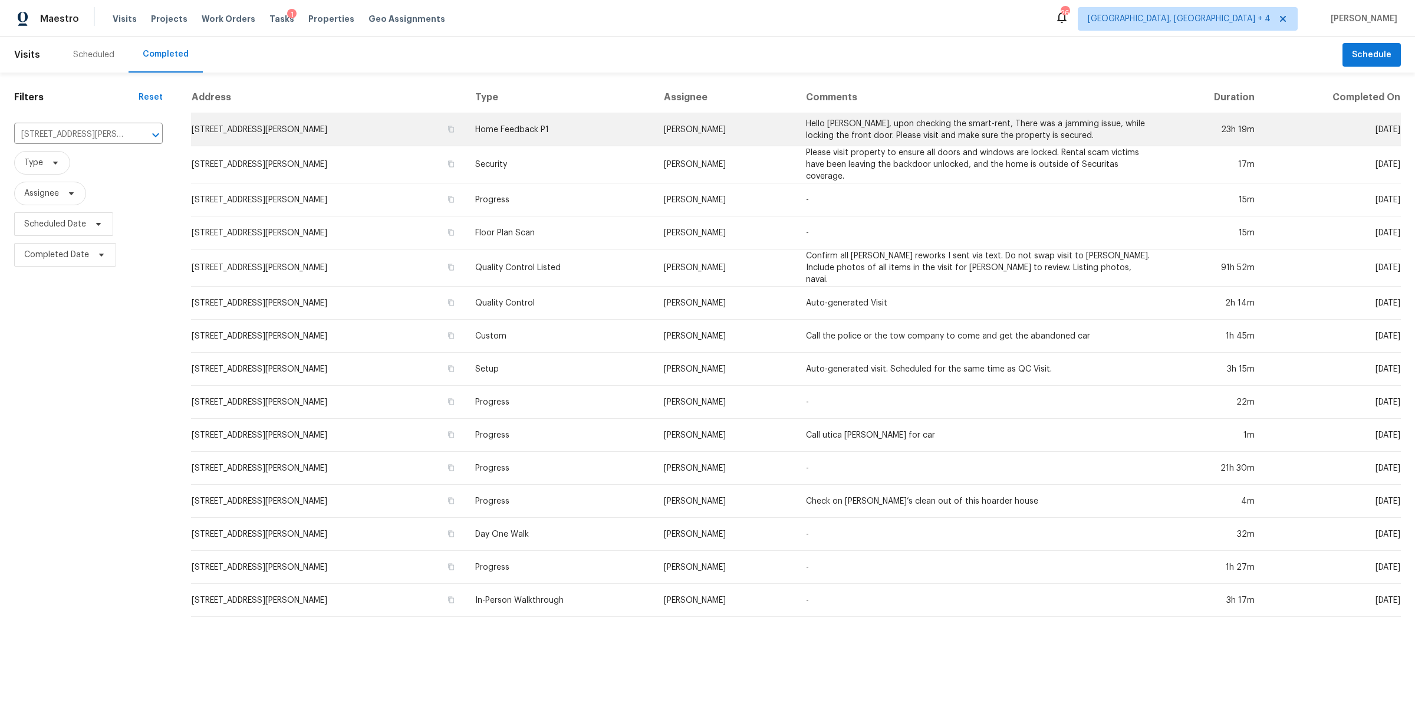
click at [395, 129] on td "11040 Messmore Rd, Utica, MI 48317" at bounding box center [328, 129] width 275 height 33
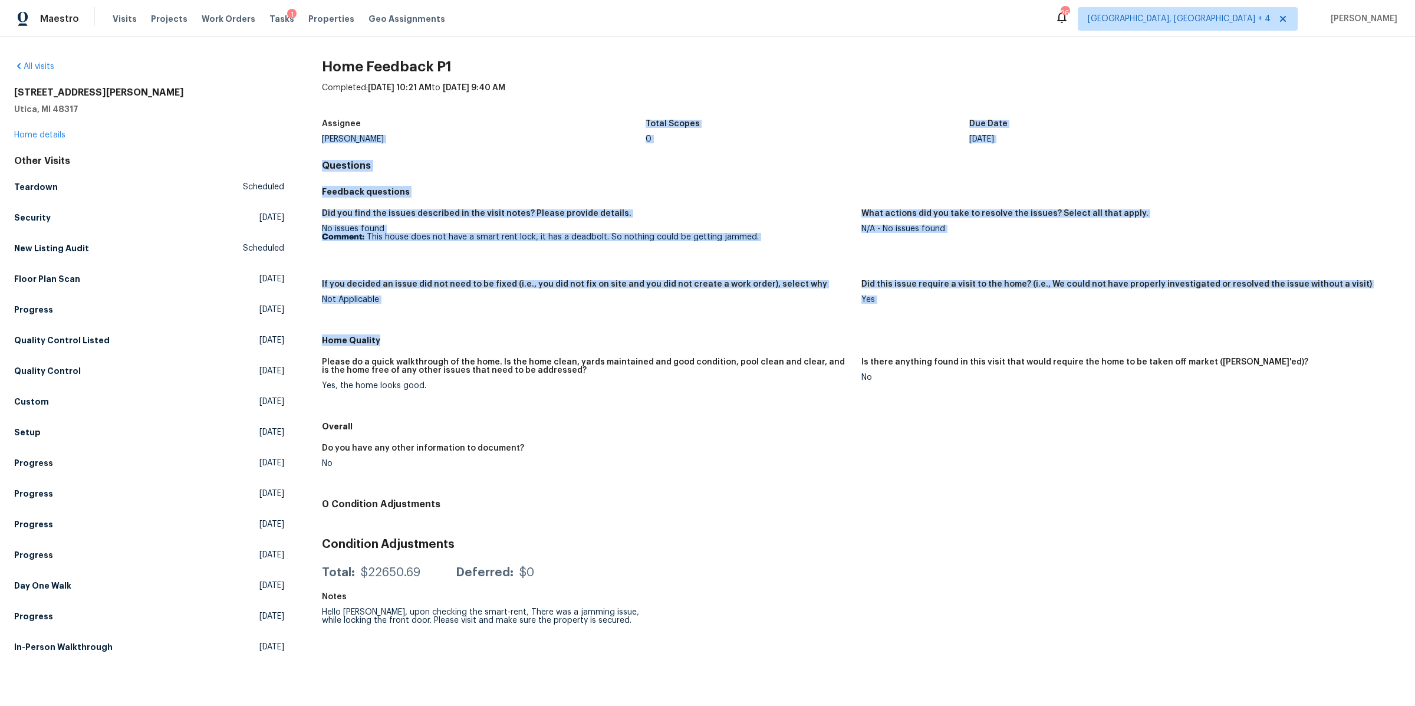
drag, startPoint x: 395, startPoint y: 129, endPoint x: 568, endPoint y: 343, distance: 275.5
click at [568, 347] on div "Home Feedback P1 Completed: 9/18/2025, 10:21 AM to 9/19/2025, 9:40 AM Assignee …" at bounding box center [861, 364] width 1079 height 606
click at [568, 343] on h5 "Home Quality" at bounding box center [861, 340] width 1079 height 12
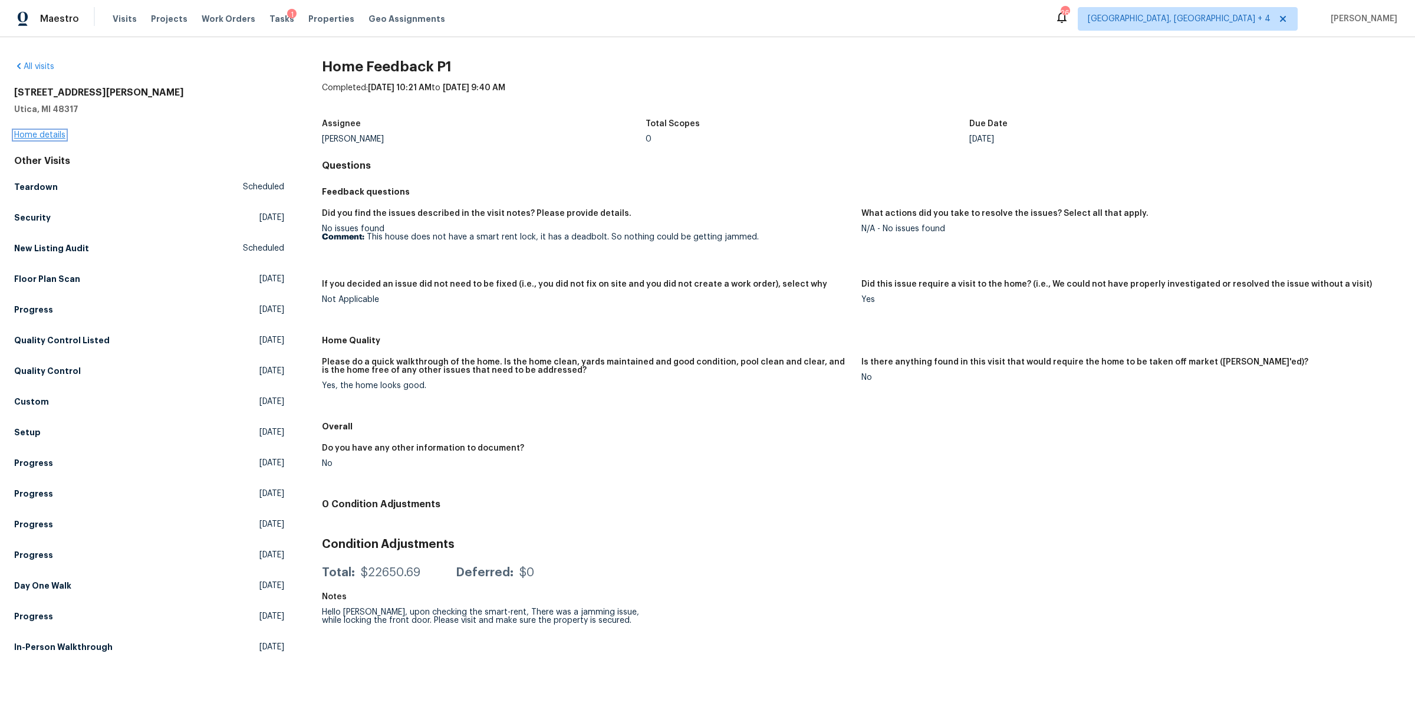
click at [47, 134] on link "Home details" at bounding box center [39, 135] width 51 height 8
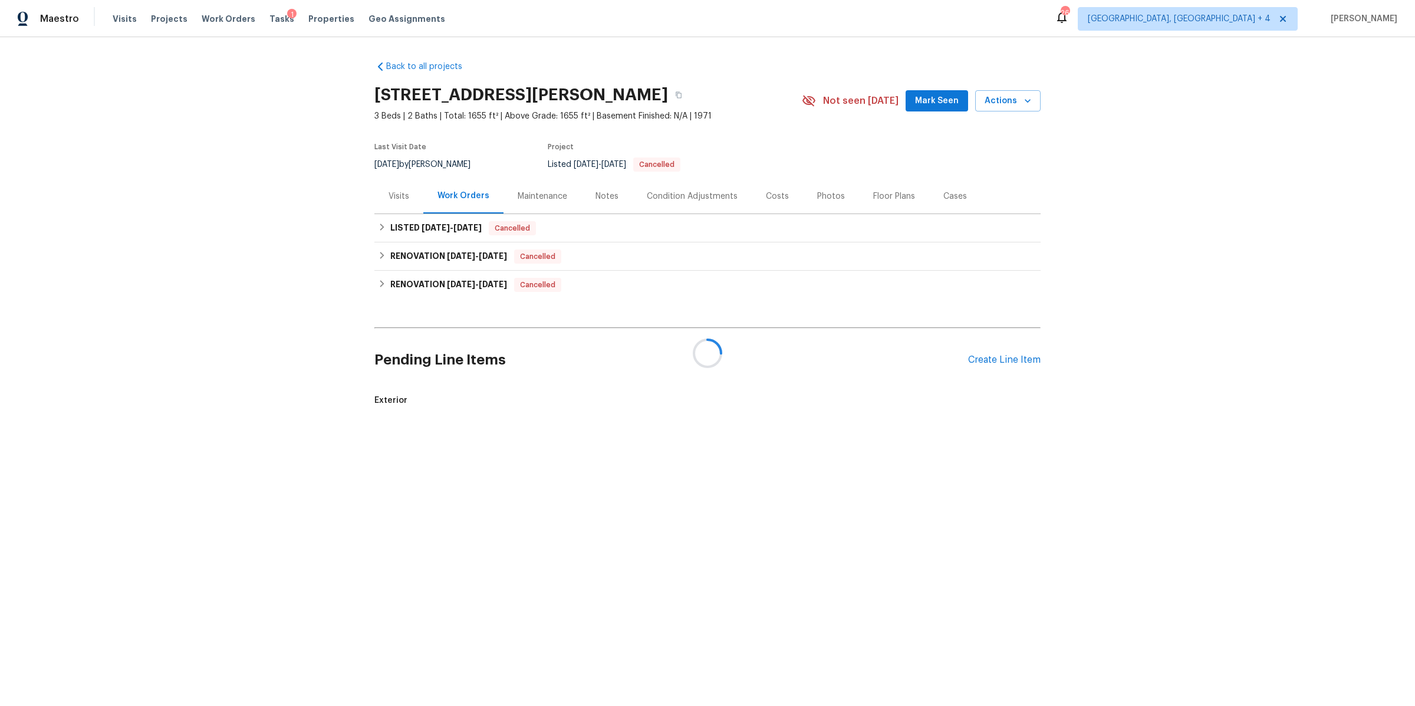
click at [596, 196] on div "Notes" at bounding box center [606, 196] width 23 height 12
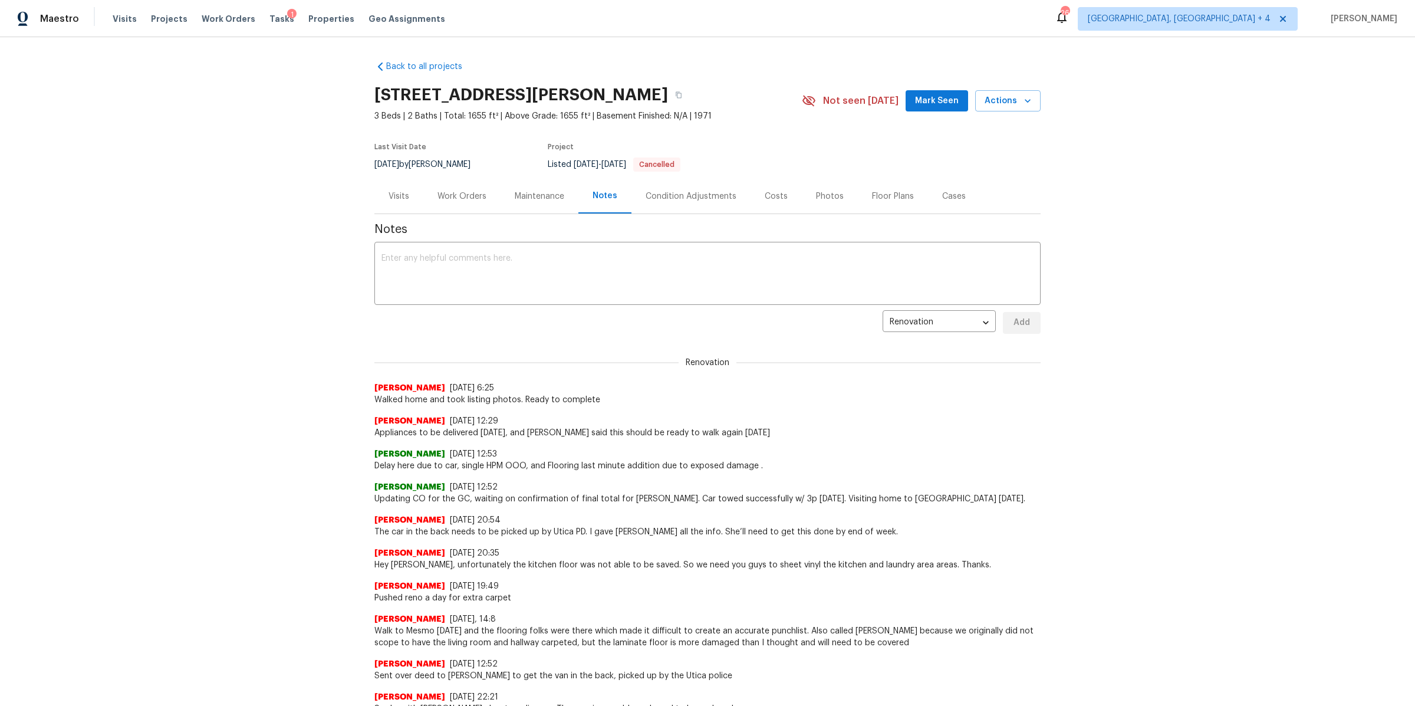
click at [399, 199] on div "Visits" at bounding box center [398, 196] width 21 height 12
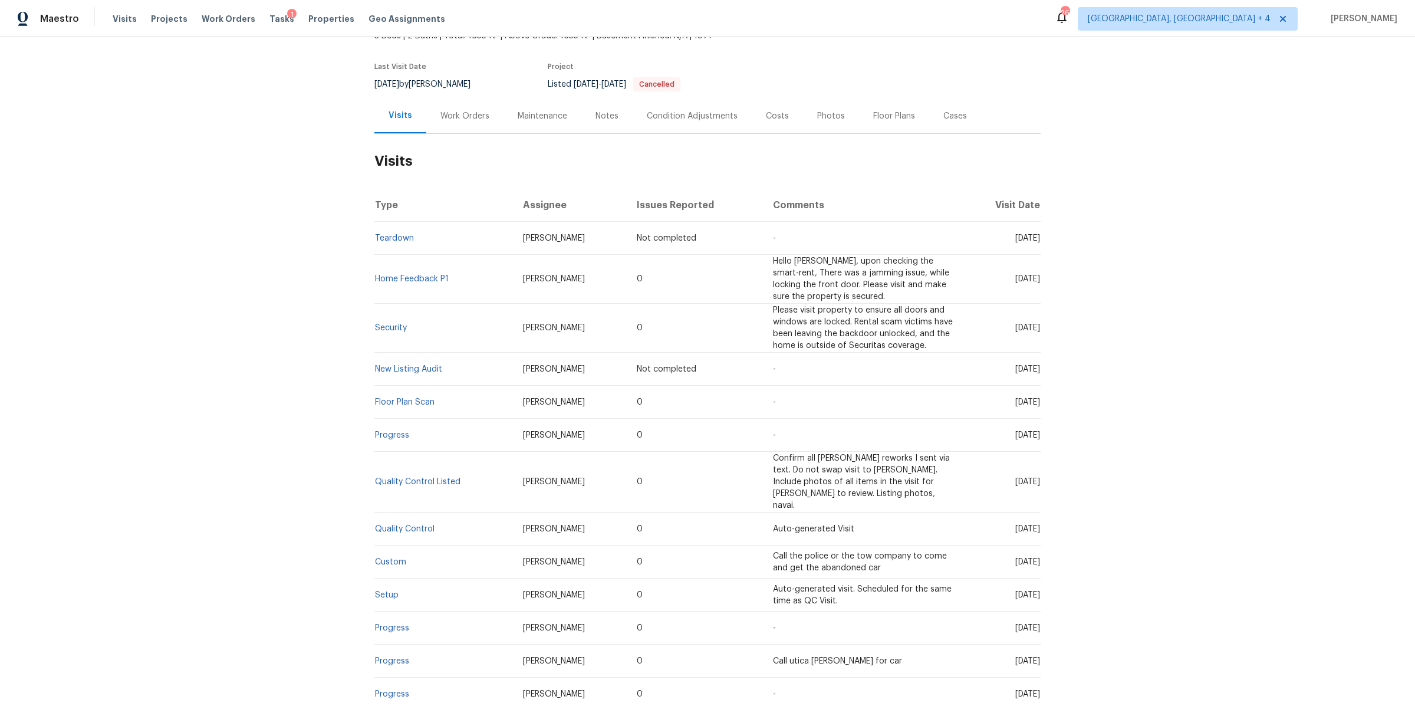
scroll to position [108, 0]
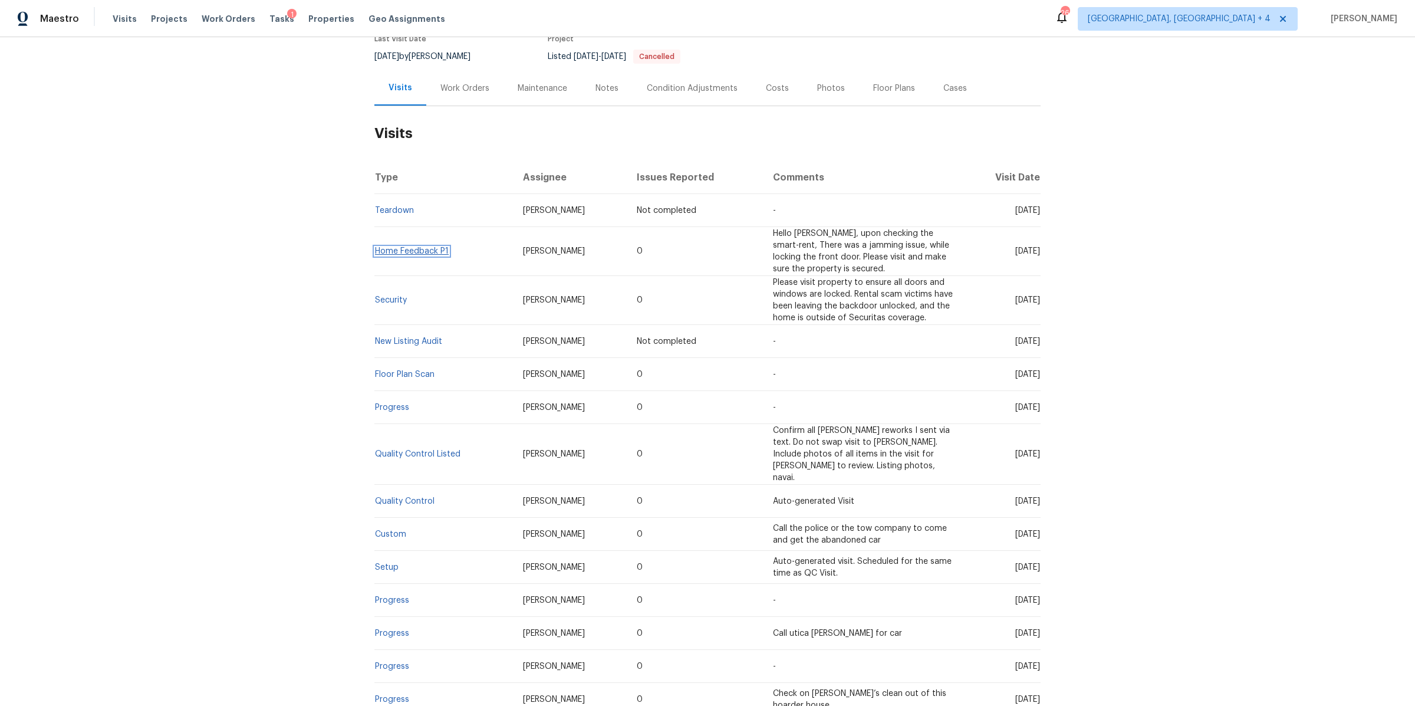
click at [406, 250] on link "Home Feedback P1" at bounding box center [412, 251] width 74 height 8
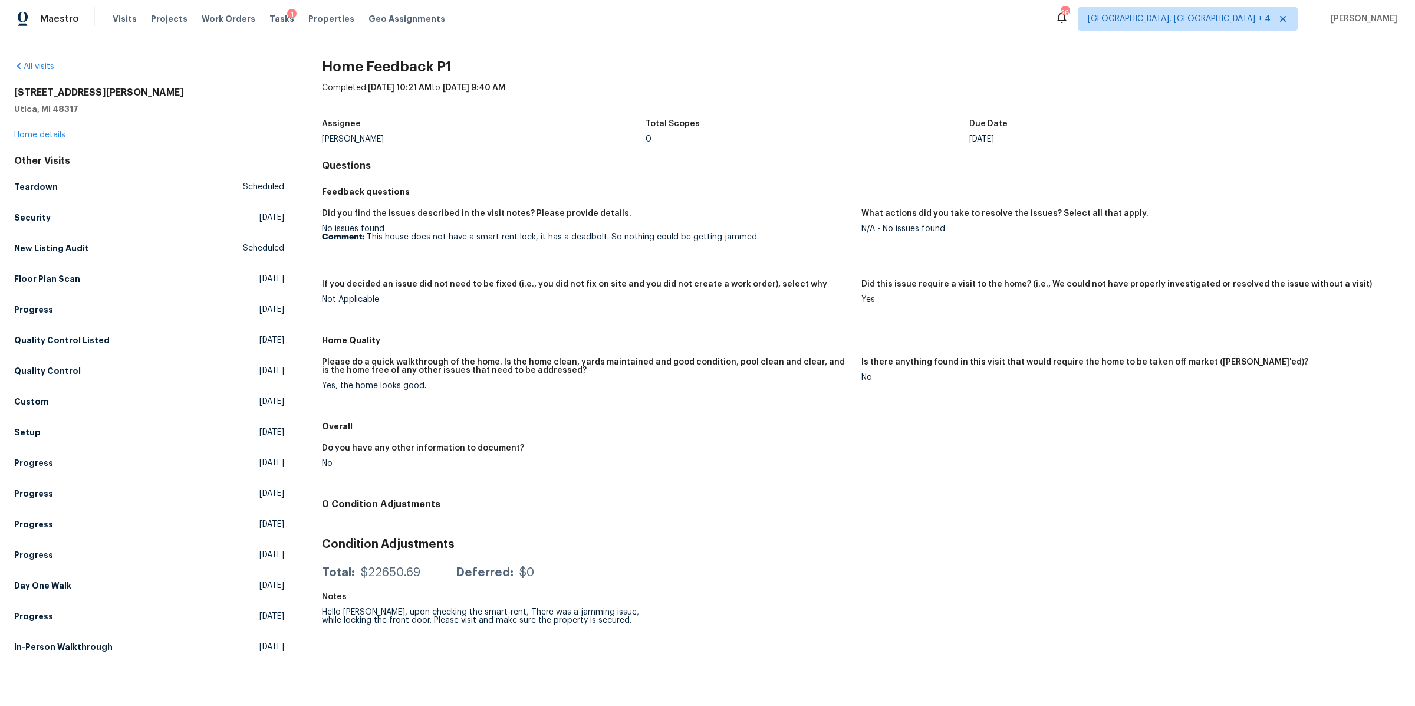
click at [54, 114] on h5 "Utica, MI 48317" at bounding box center [149, 109] width 270 height 12
click at [48, 133] on link "Home details" at bounding box center [39, 135] width 51 height 8
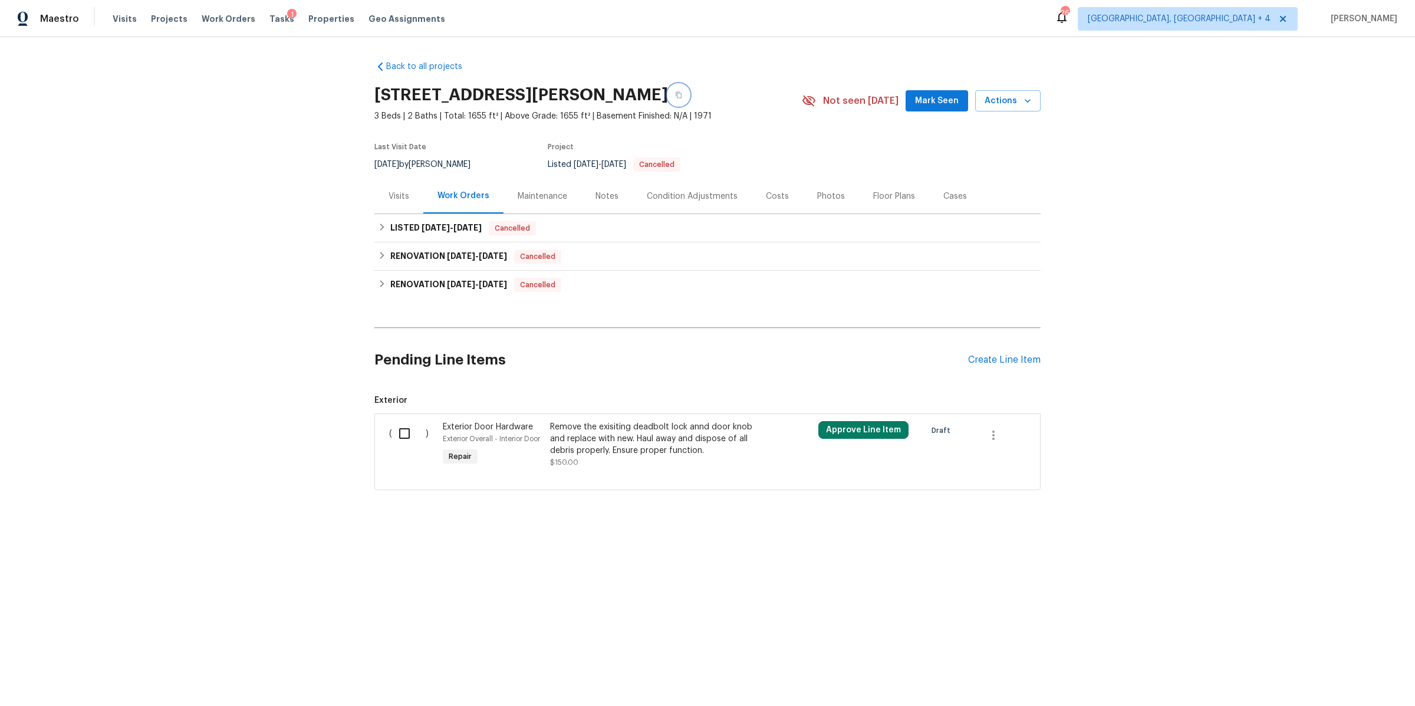
click at [675, 94] on icon "button" at bounding box center [678, 94] width 7 height 7
click at [401, 217] on div "LISTED [DATE] - [DATE] Cancelled" at bounding box center [707, 228] width 666 height 28
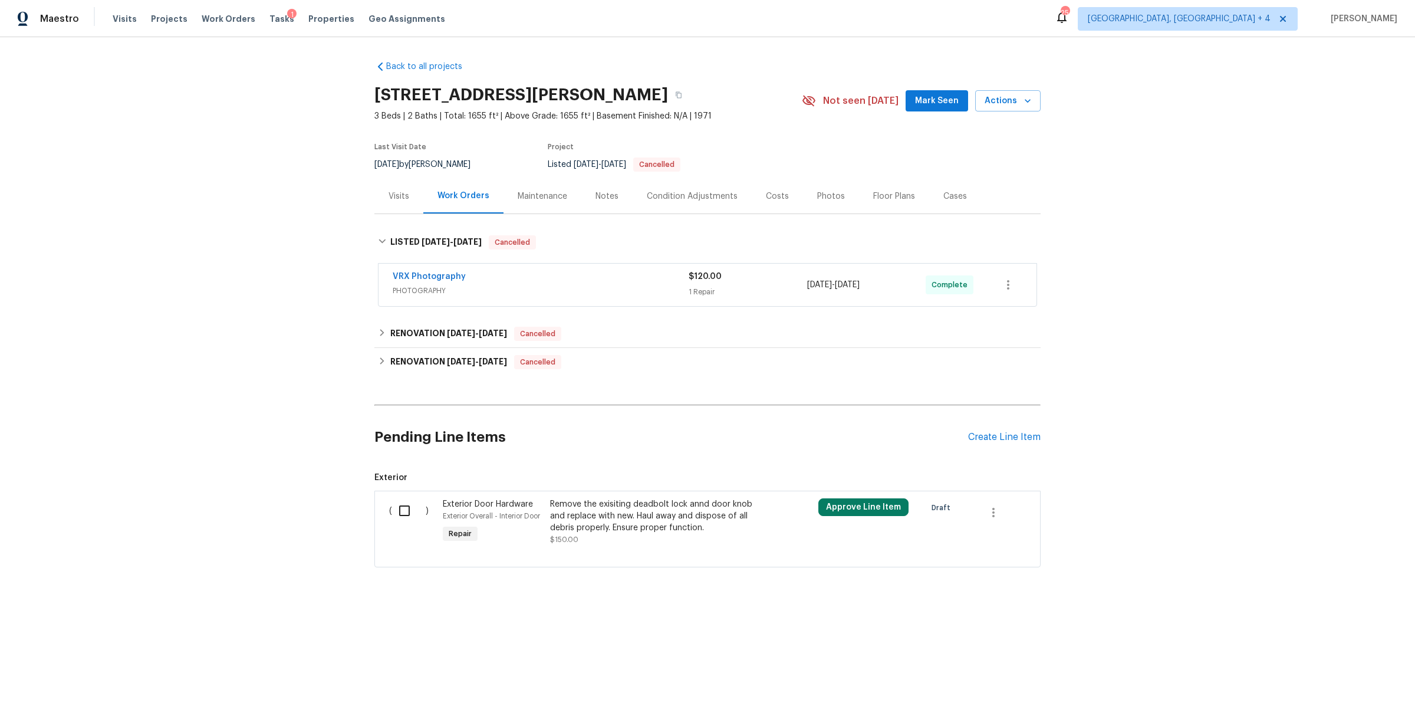
click at [399, 206] on div "Visits" at bounding box center [398, 196] width 49 height 35
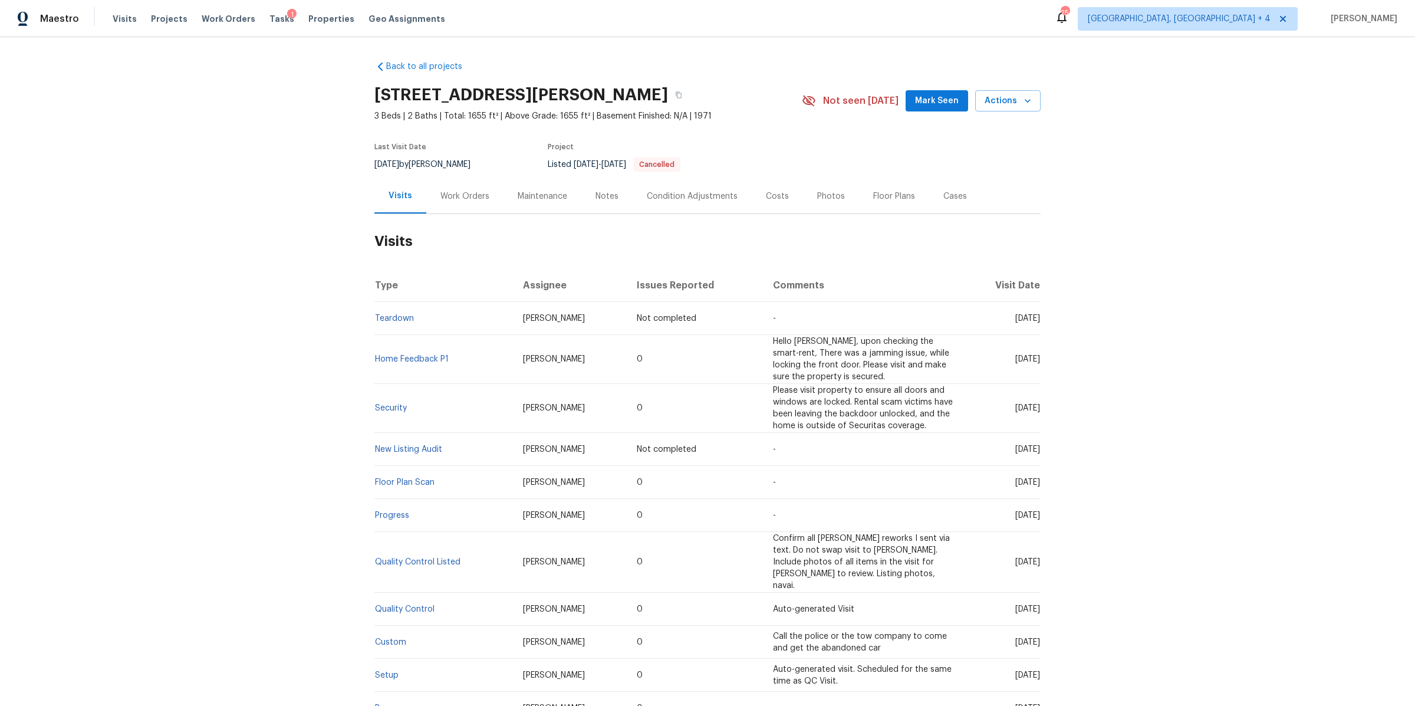
click at [463, 197] on div "Work Orders" at bounding box center [464, 196] width 49 height 12
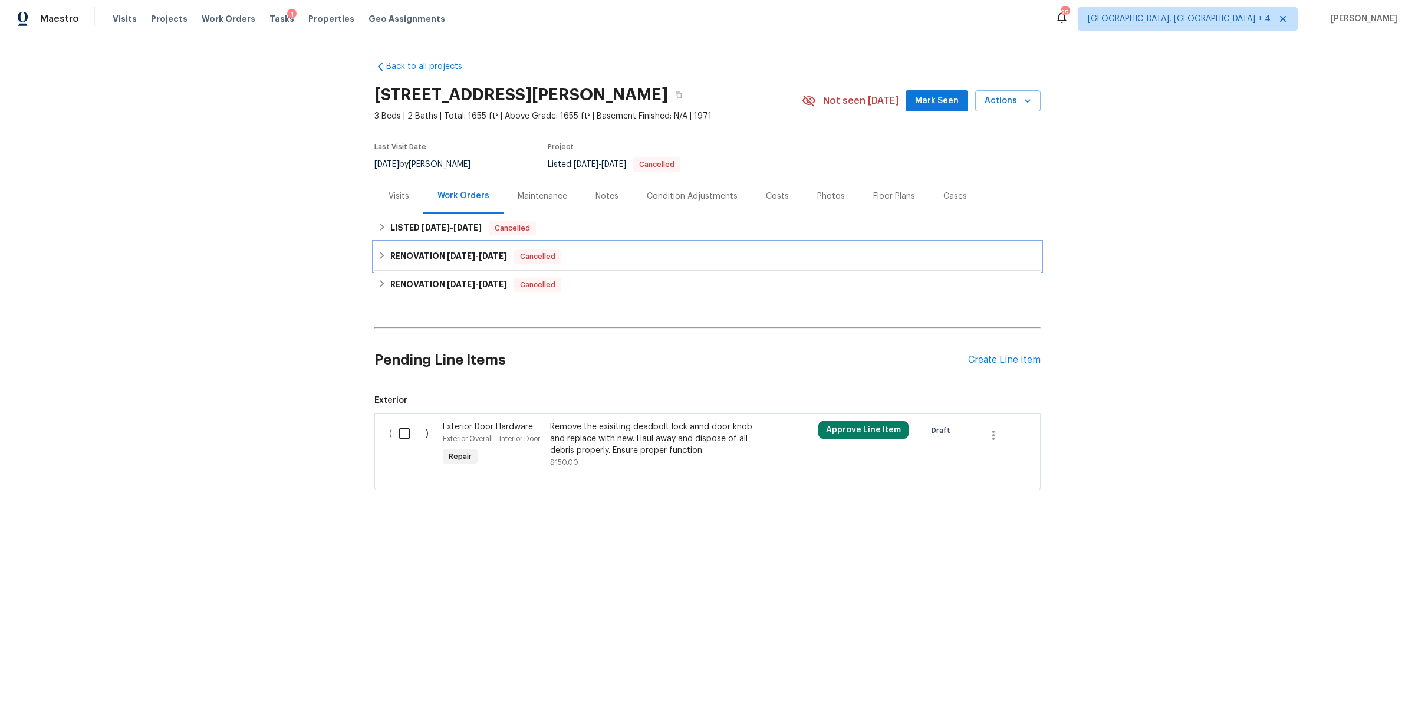
click at [411, 261] on h6 "RENOVATION [DATE] - [DATE]" at bounding box center [448, 256] width 117 height 14
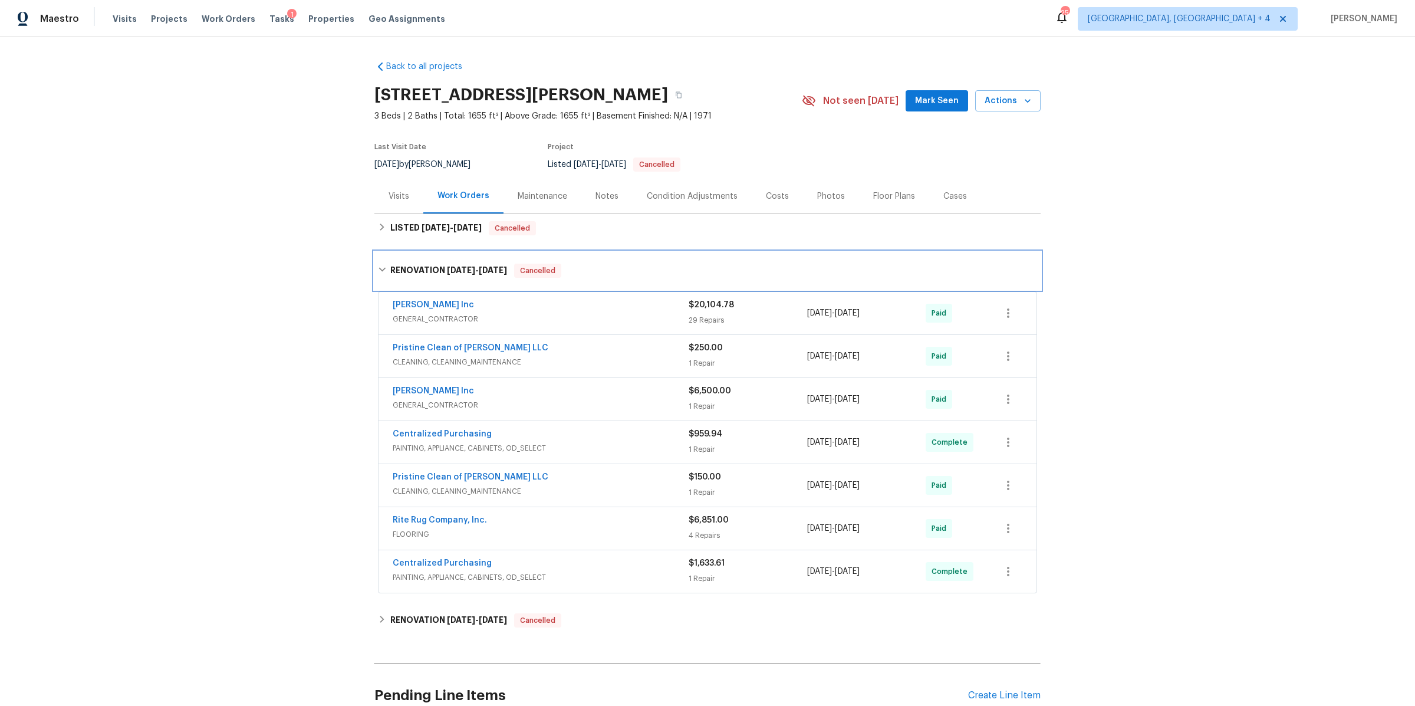
click at [411, 261] on div "RENOVATION [DATE] - [DATE] Cancelled" at bounding box center [707, 271] width 666 height 38
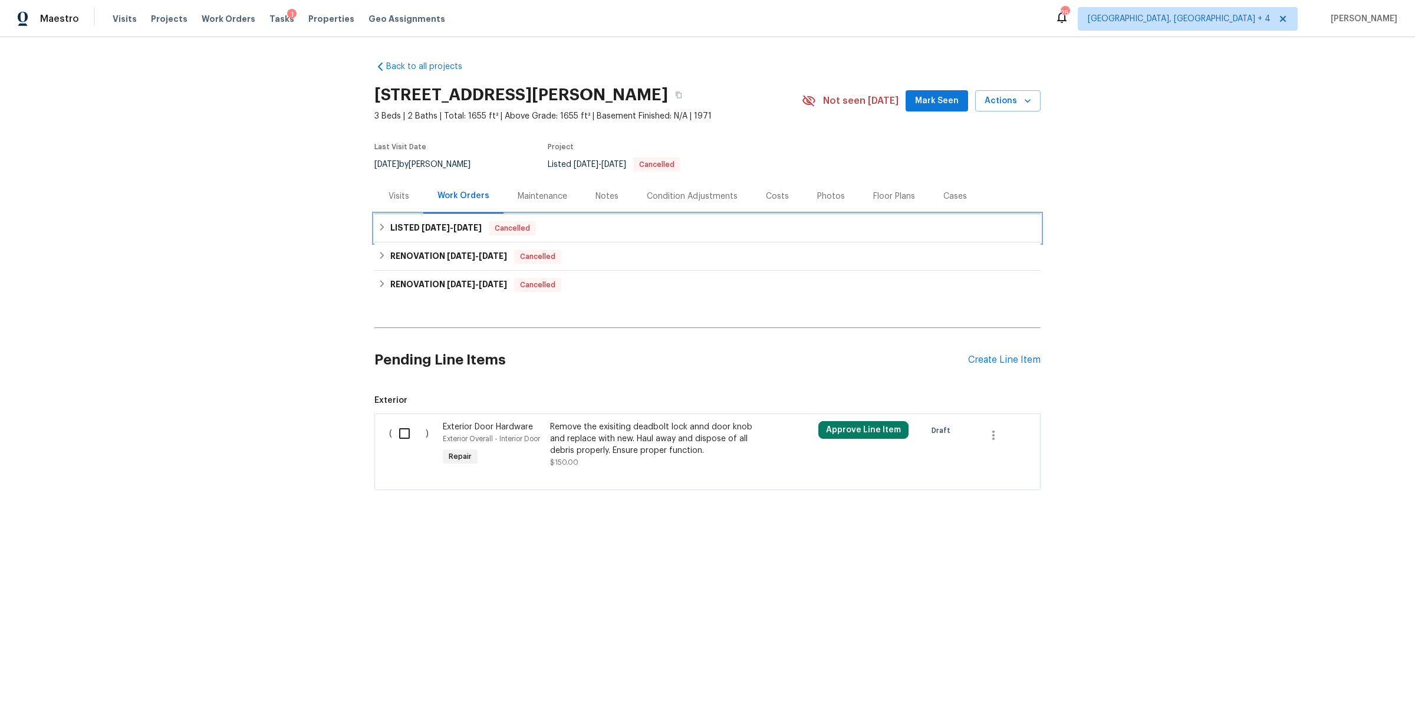
click at [414, 233] on h6 "LISTED [DATE] - [DATE]" at bounding box center [435, 228] width 91 height 14
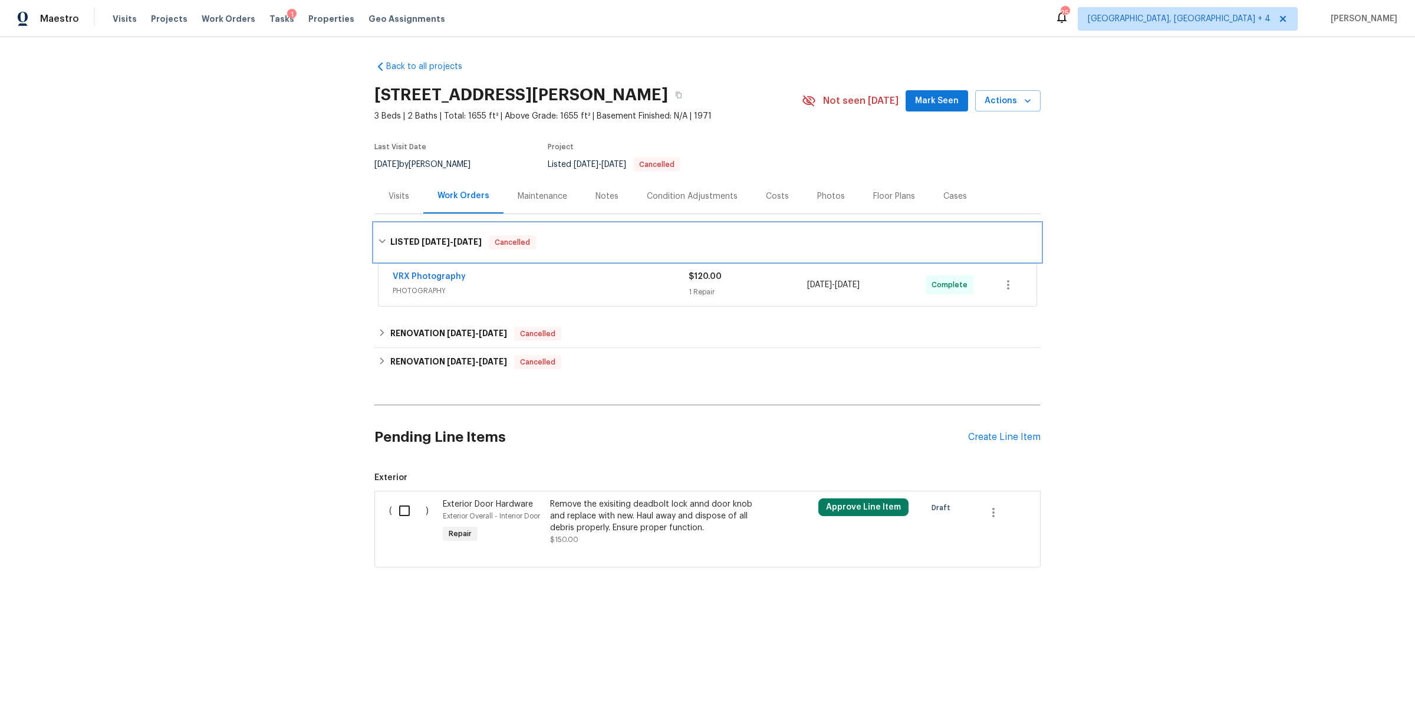
click at [414, 233] on div "LISTED [DATE] - [DATE] Cancelled" at bounding box center [707, 242] width 666 height 38
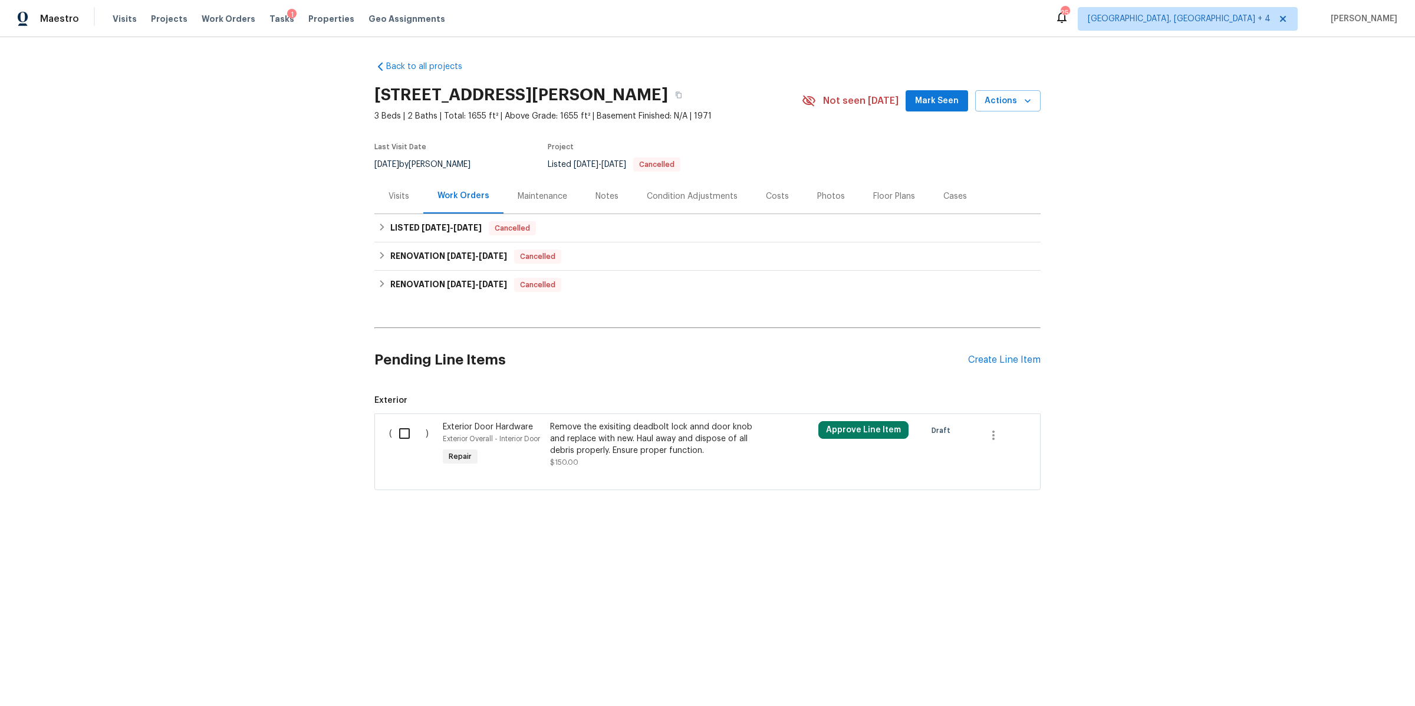
click at [399, 205] on div "Visits" at bounding box center [398, 196] width 49 height 35
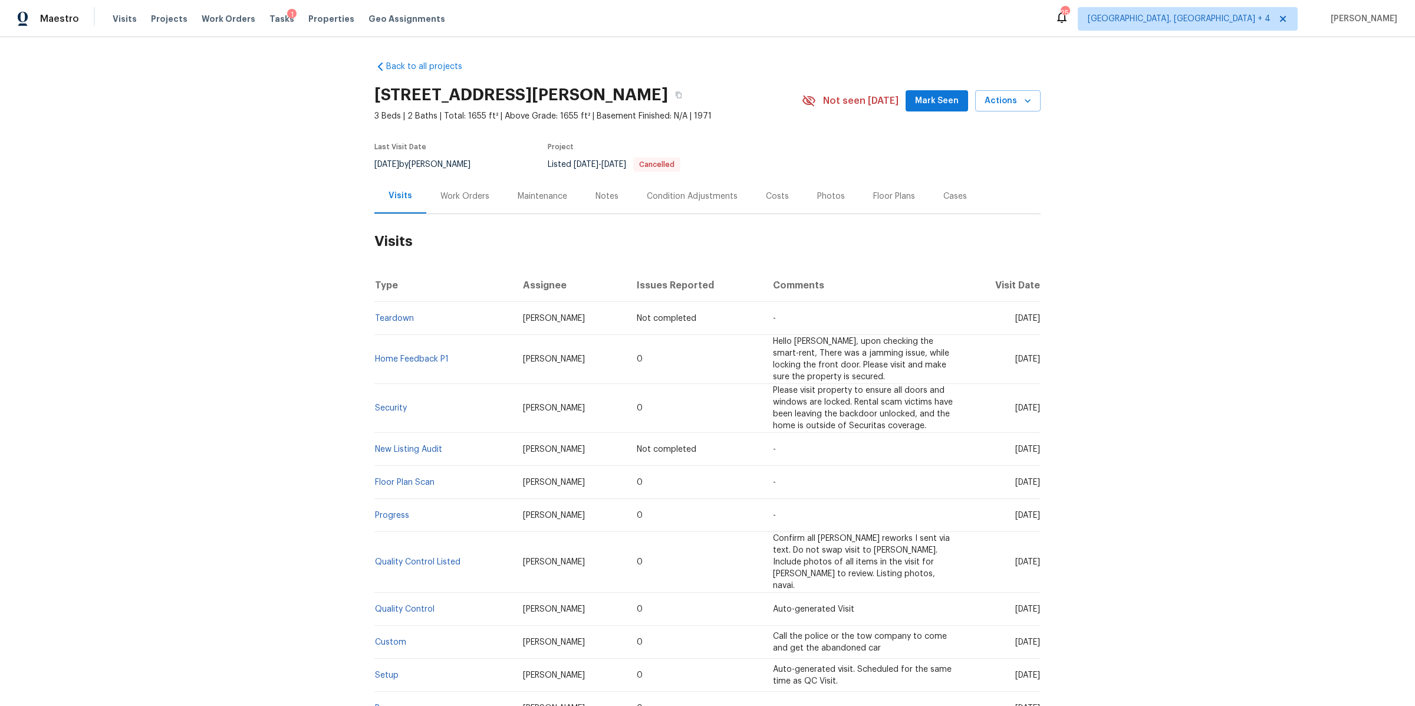
drag, startPoint x: 616, startPoint y: 416, endPoint x: 1088, endPoint y: 659, distance: 531.3
click at [1088, 659] on div "Back to all projects [STREET_ADDRESS][PERSON_NAME] 3 Beds | 2 Baths | Total: 16…" at bounding box center [707, 371] width 1415 height 668
click at [1167, 453] on div "Back to all projects [STREET_ADDRESS][PERSON_NAME] 3 Beds | 2 Baths | Total: 16…" at bounding box center [707, 371] width 1415 height 668
click at [386, 406] on link "Security" at bounding box center [391, 408] width 32 height 8
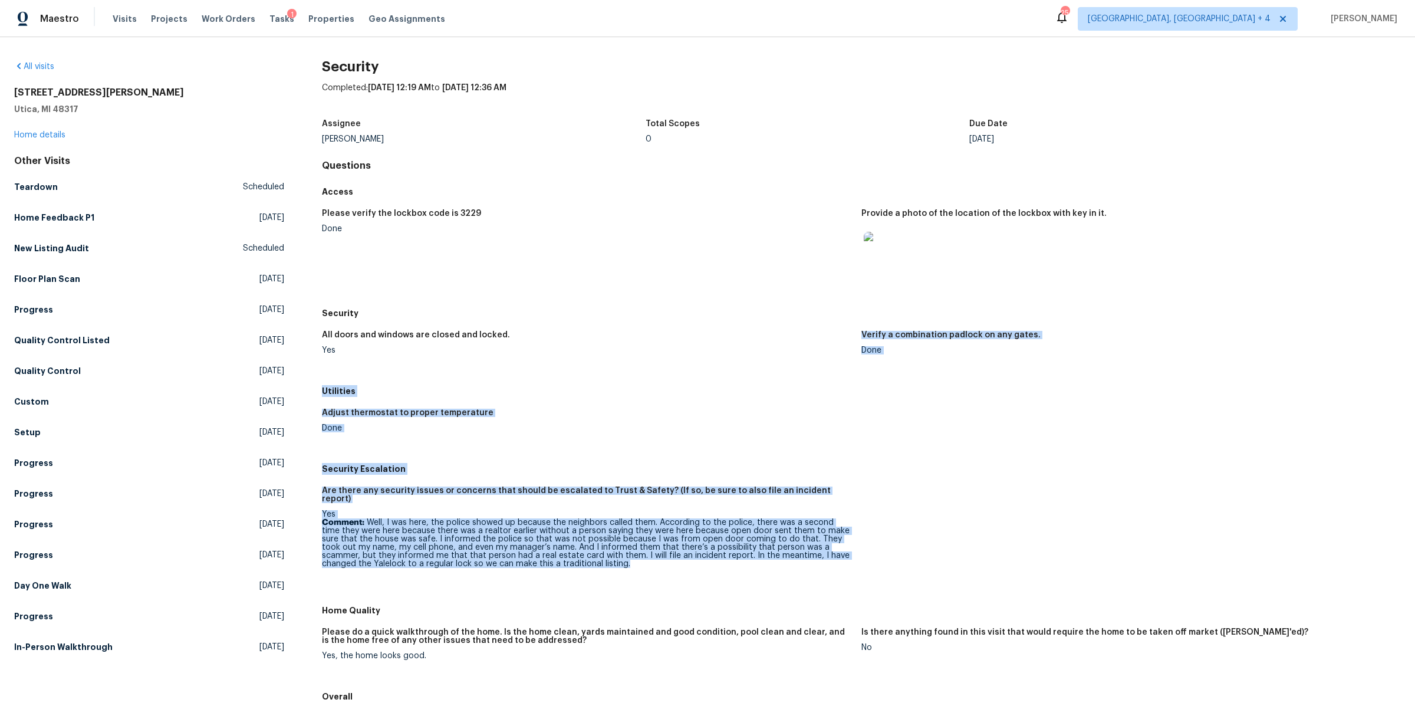
drag, startPoint x: 566, startPoint y: 378, endPoint x: 646, endPoint y: 579, distance: 215.9
click at [646, 581] on div "Access Please verify the lockbox code is 3229 Done Provide a photo of the locat…" at bounding box center [861, 472] width 1079 height 582
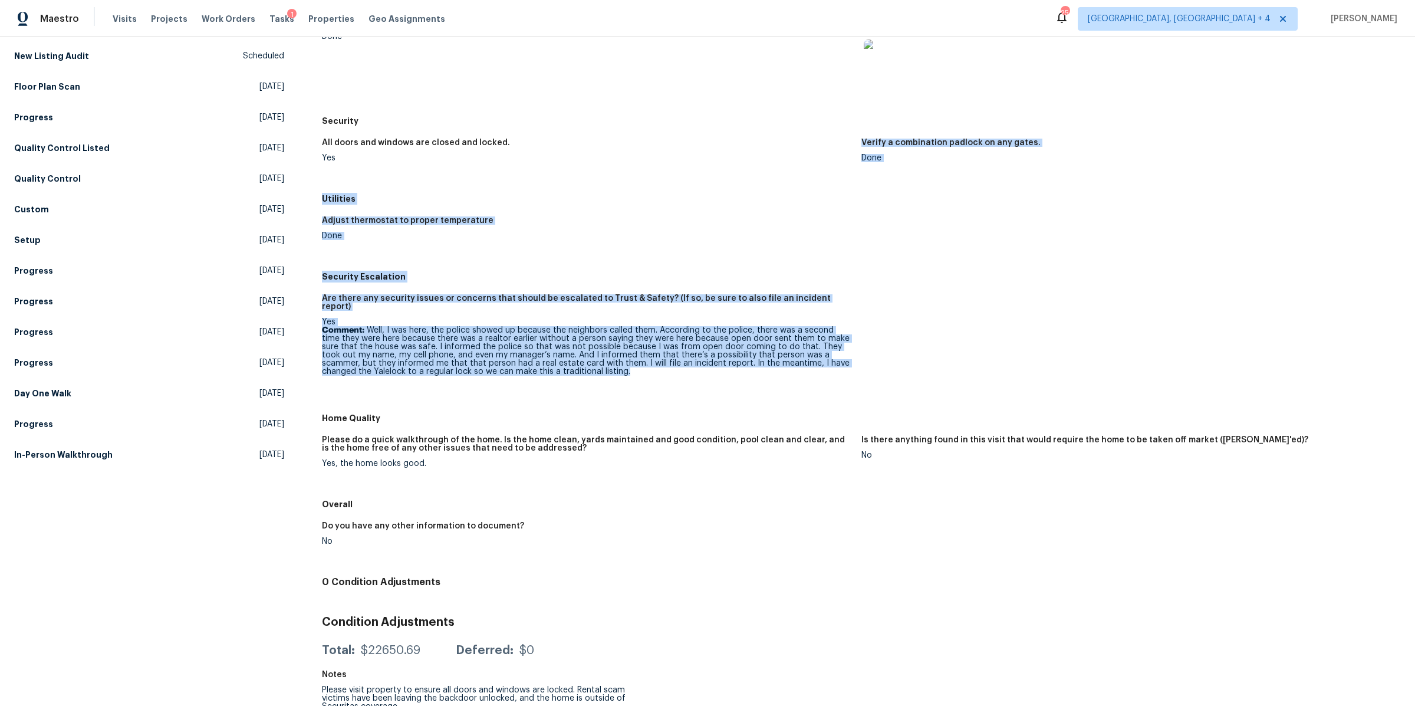
scroll to position [195, 0]
